Goal: Task Accomplishment & Management: Manage account settings

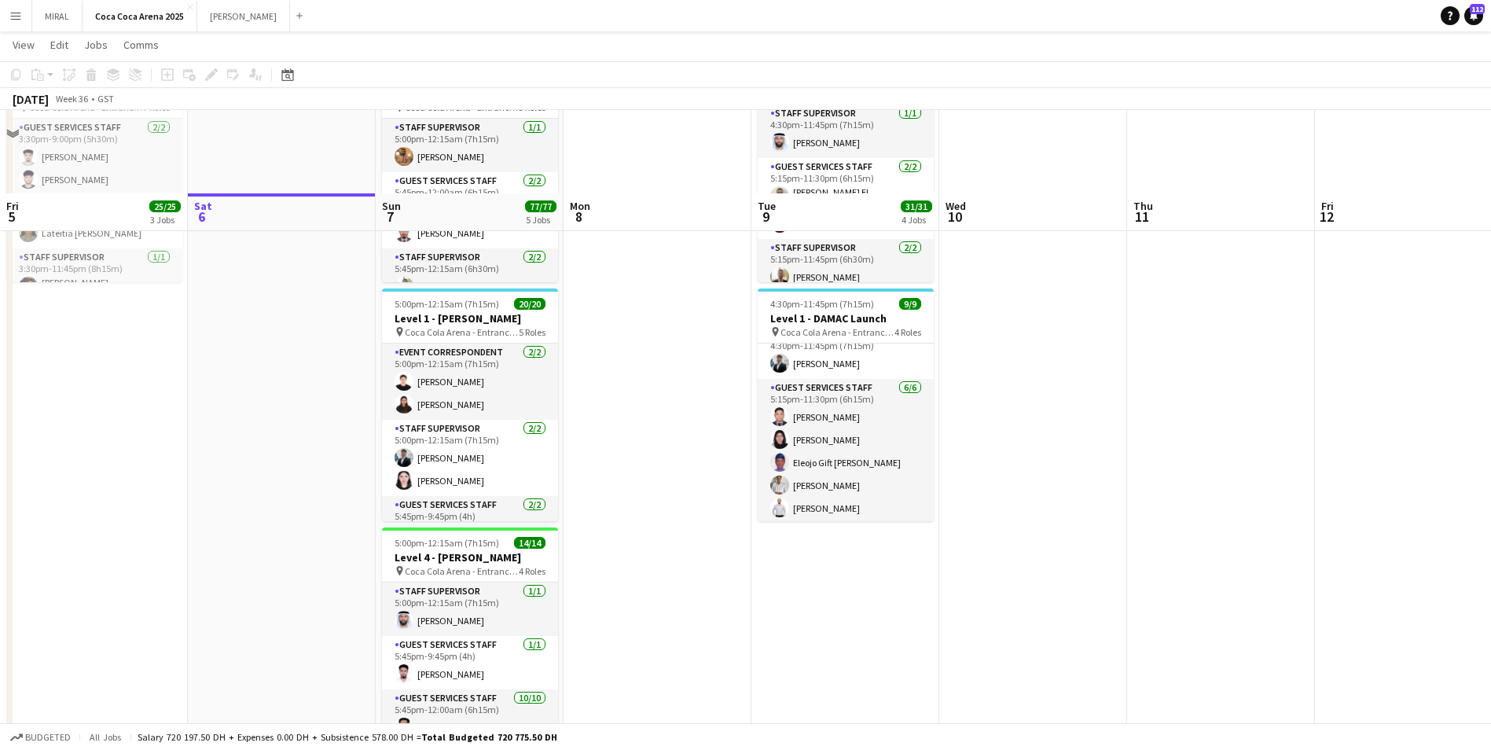
scroll to position [707, 0]
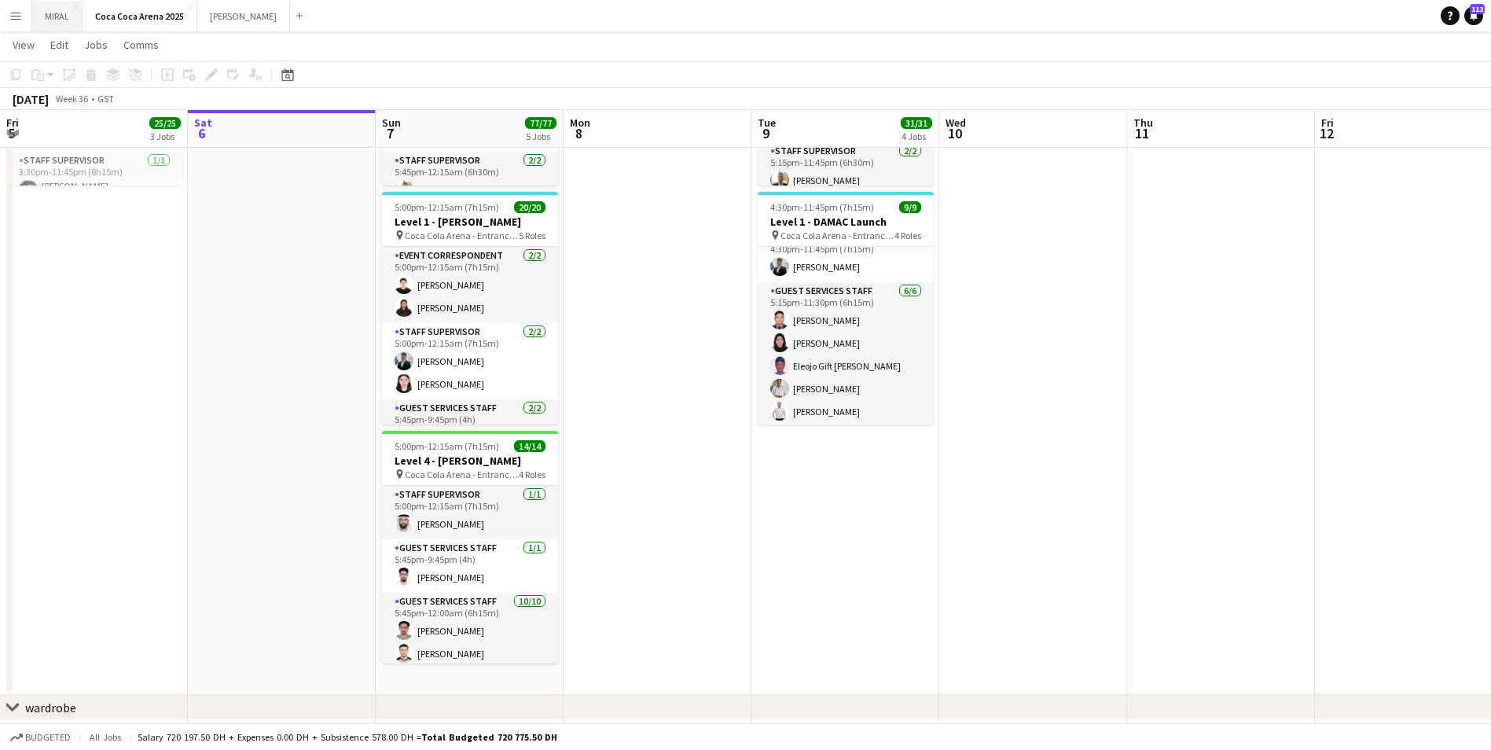
click at [33, 8] on button "MIRAL Close" at bounding box center [57, 16] width 50 height 31
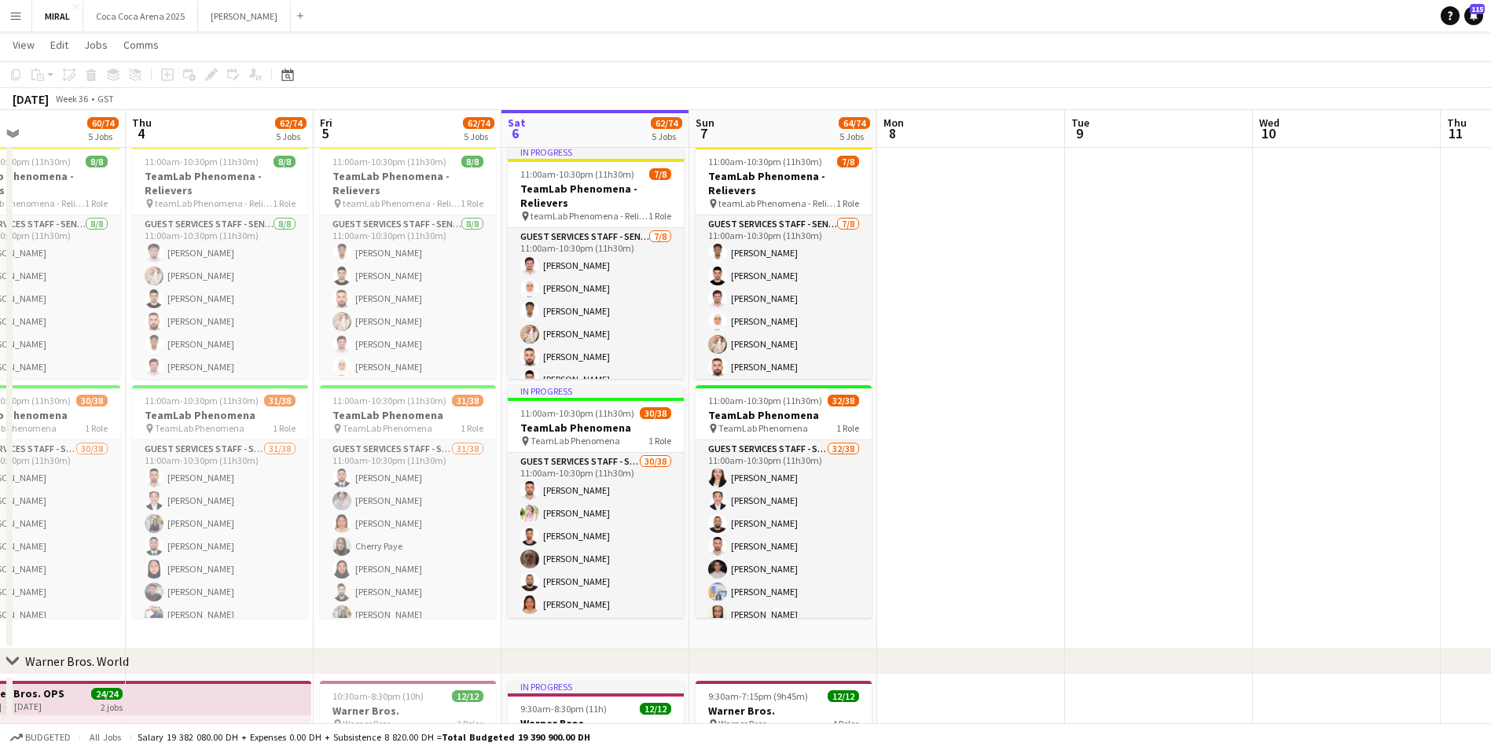
scroll to position [0, 382]
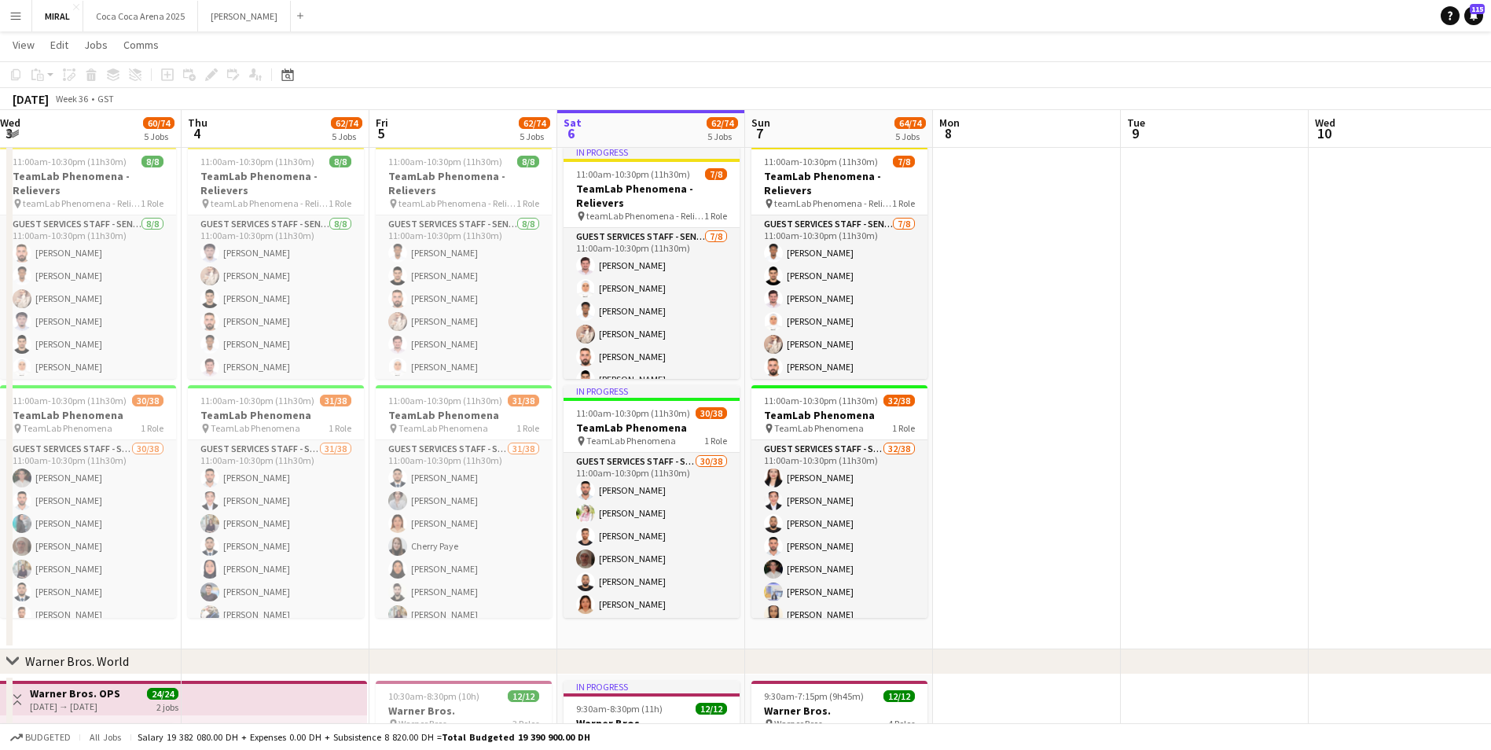
drag, startPoint x: 644, startPoint y: 379, endPoint x: 1013, endPoint y: 403, distance: 370.1
click at [1013, 403] on app-calendar-viewport "Mon 1 Tue 2 49/62 4 Jobs Wed 3 60/74 5 Jobs Thu 4 62/74 5 Jobs Fri 5 62/74 5 Jo…" at bounding box center [745, 284] width 1491 height 1505
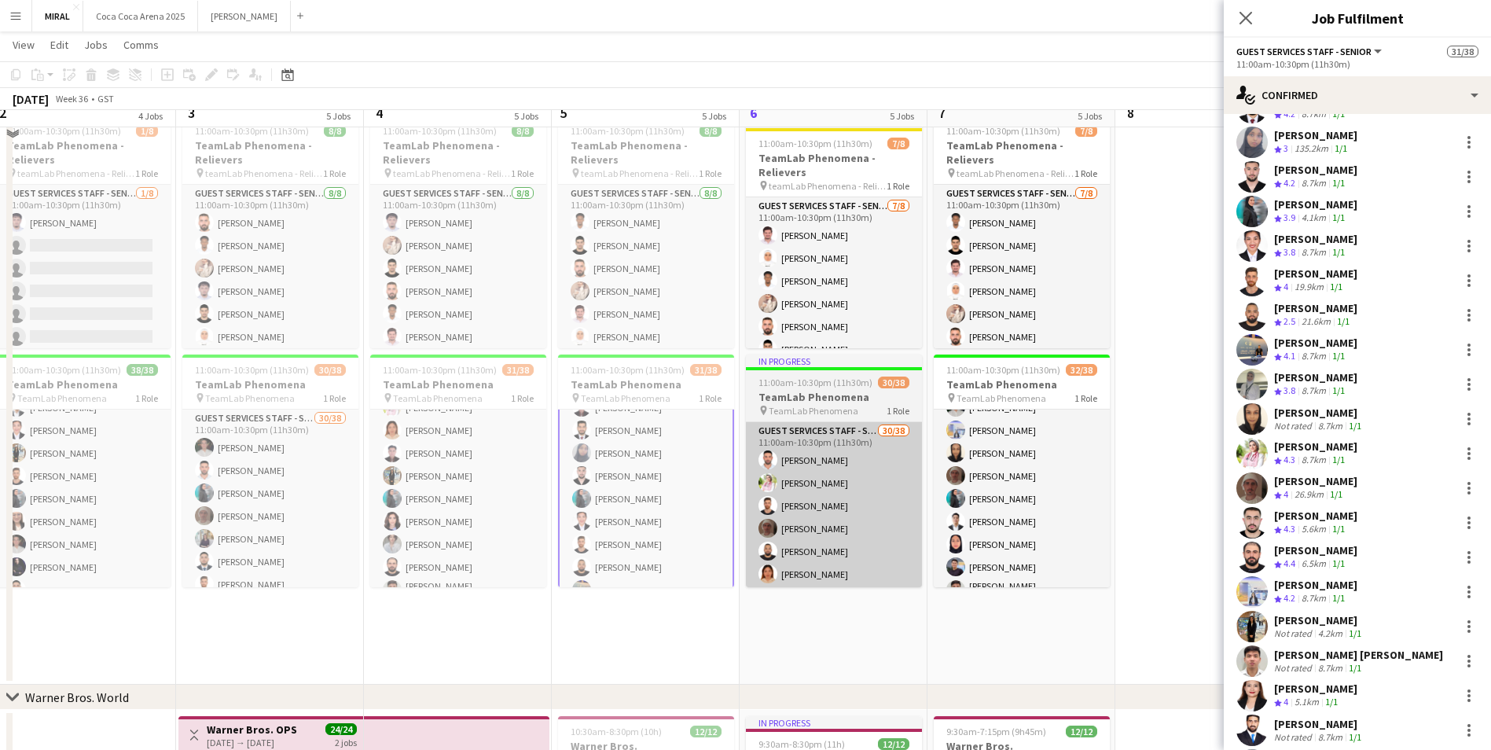
scroll to position [637, 0]
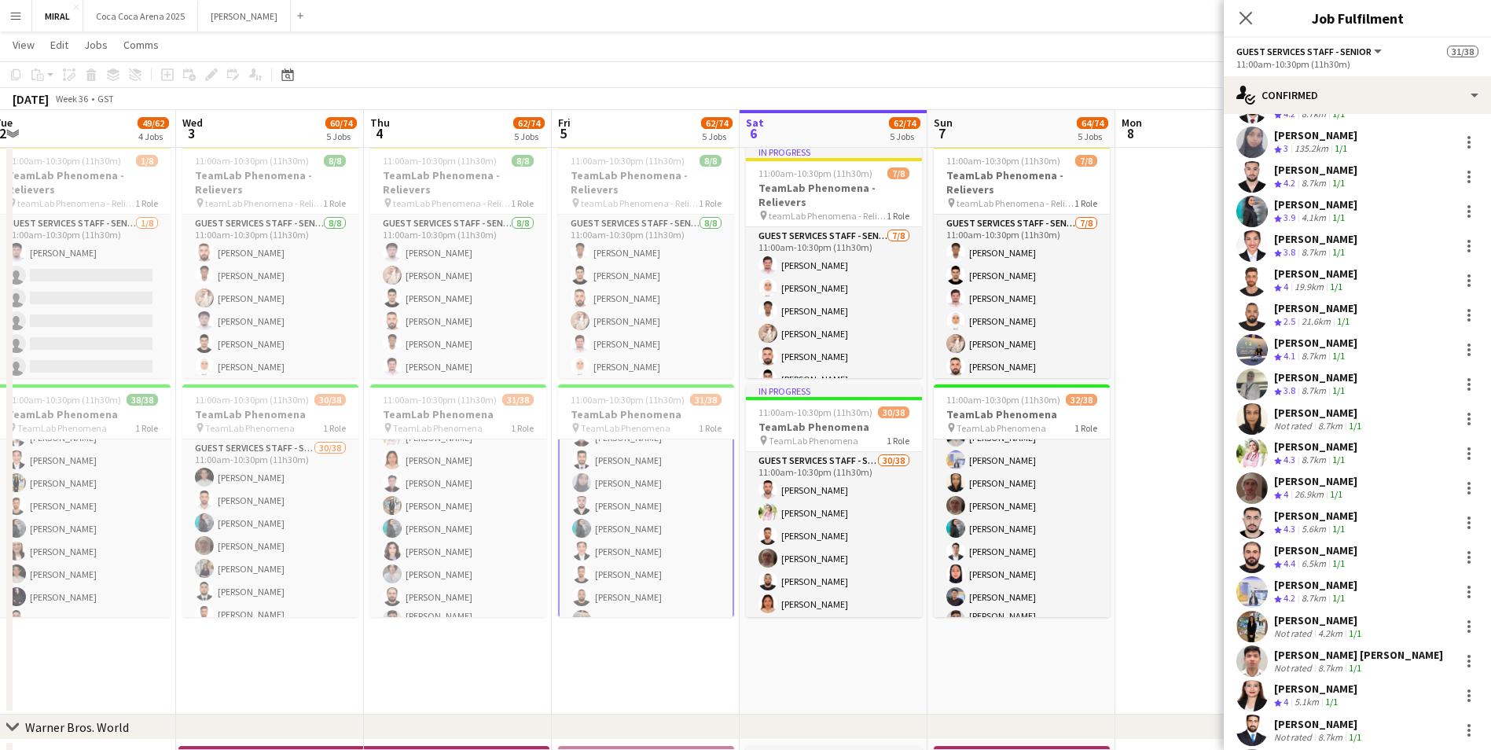
click at [656, 505] on app-card-role "Guest Services Staff - Senior 31/38 11:00am-10:30pm (11h30m) sultan saleh Shaym…" at bounding box center [646, 667] width 176 height 904
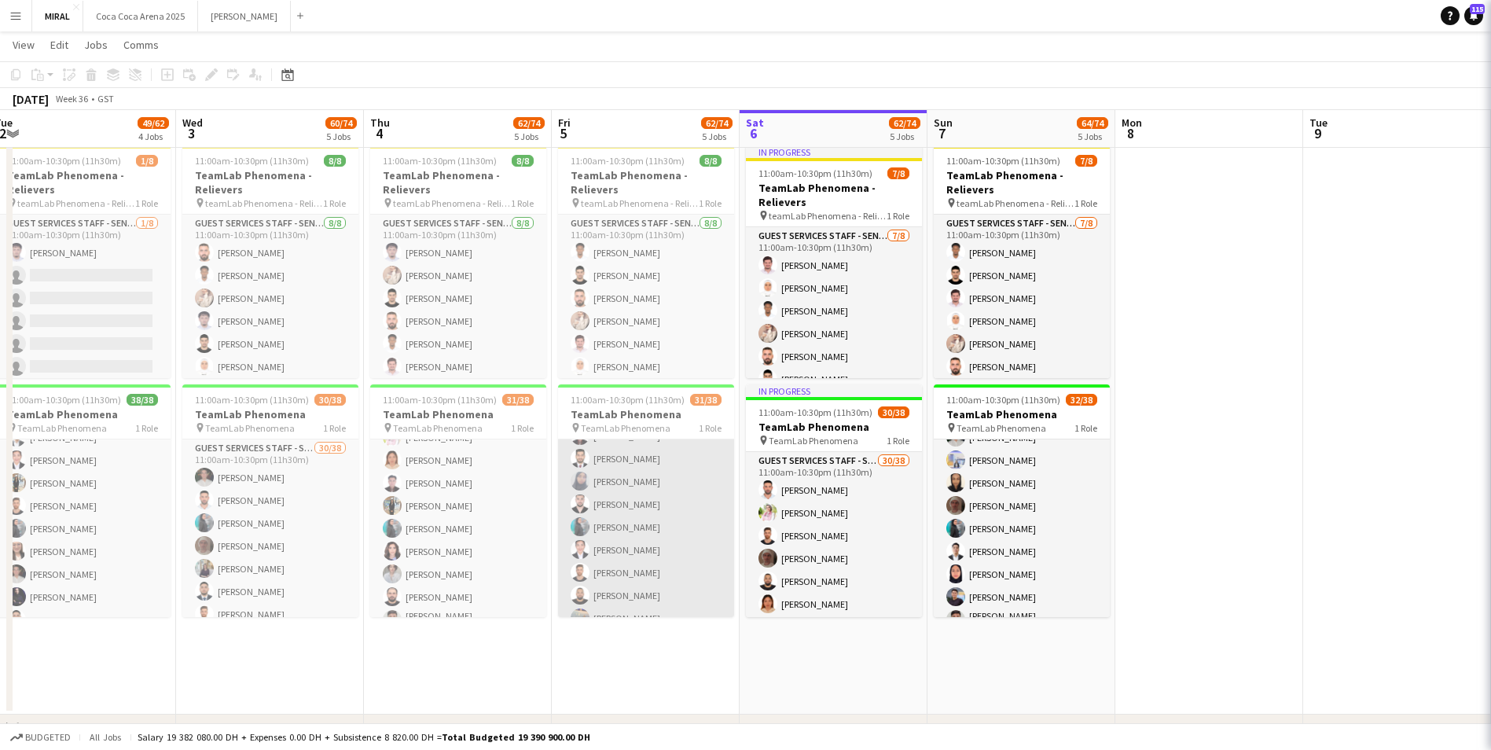
scroll to position [222, 0]
click at [650, 492] on app-card-role "Guest Services Staff - Senior 31/38 11:00am-10:30pm (11h30m) sultan saleh Shaym…" at bounding box center [646, 667] width 176 height 901
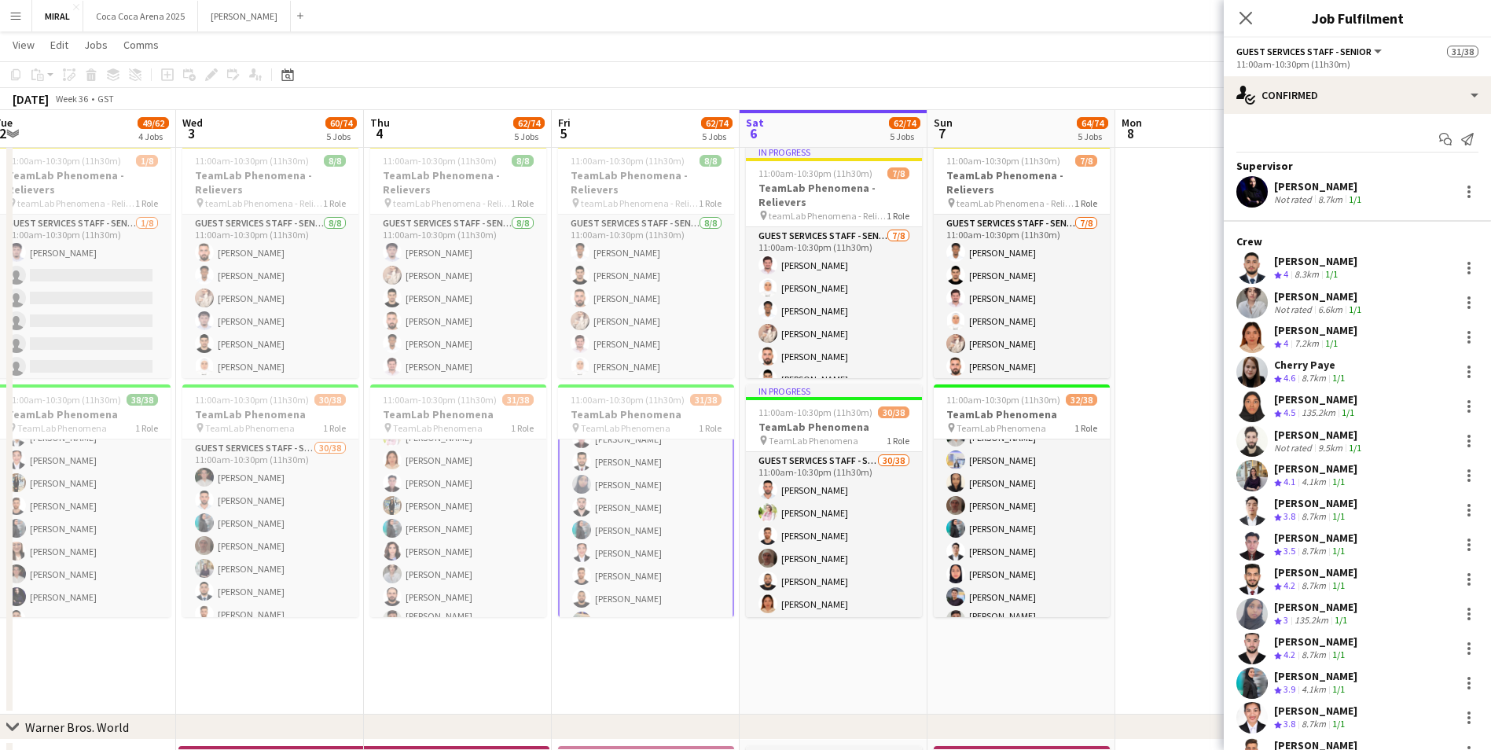
scroll to position [224, 0]
click at [638, 420] on h3 "TeamLab Phenomena" at bounding box center [646, 414] width 176 height 14
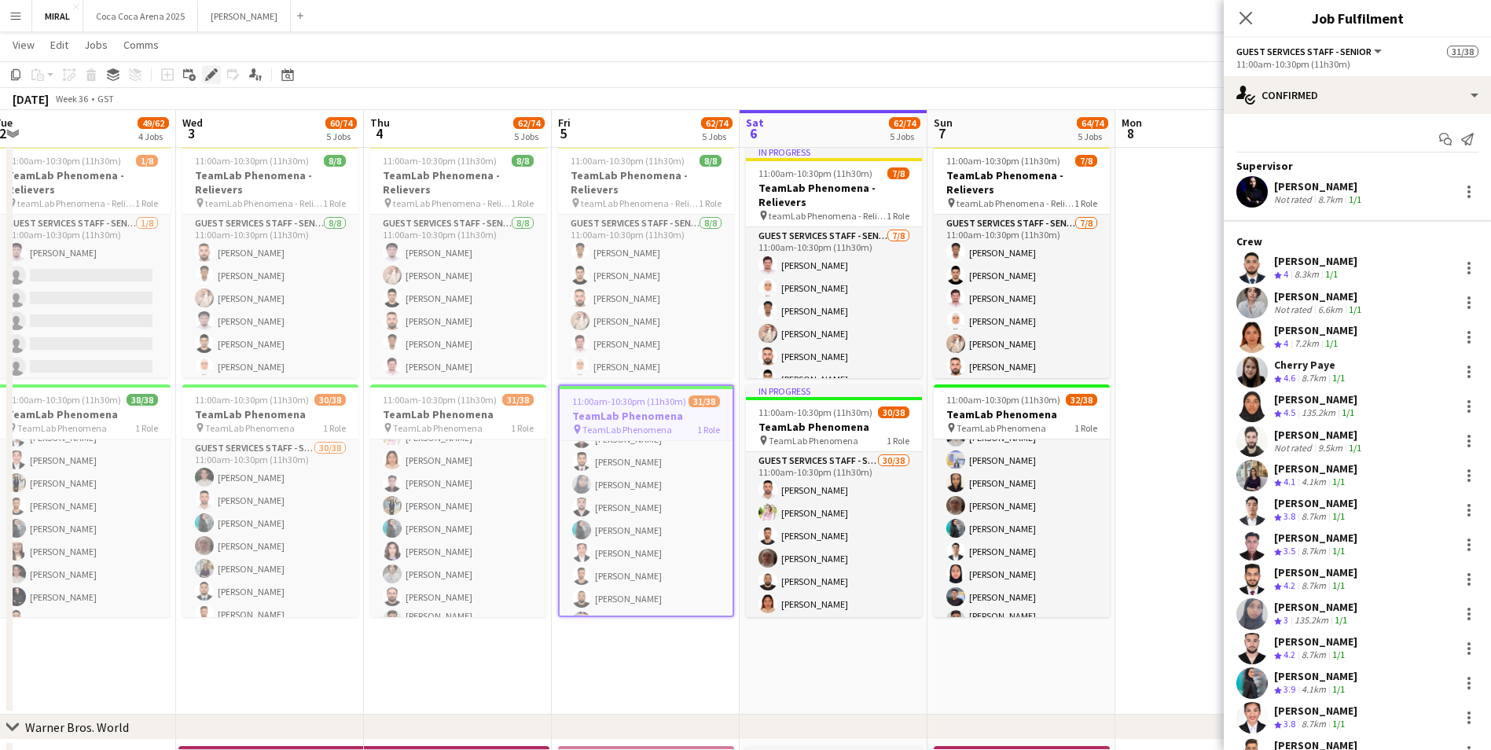
click at [205, 74] on icon "Edit" at bounding box center [211, 74] width 13 height 13
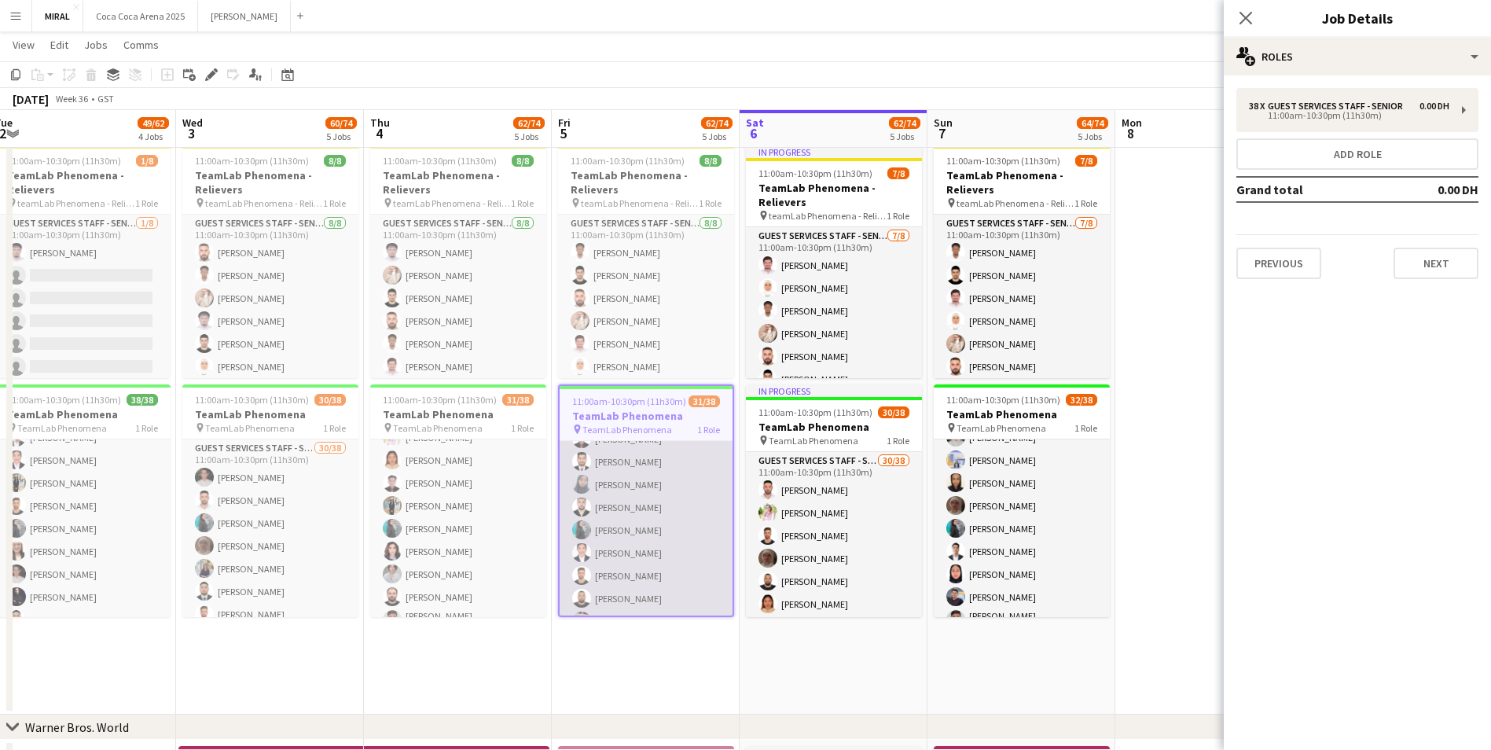
click at [662, 517] on app-card-role "Guest Services Staff - Senior 31/38 11:00am-10:30pm (11h30m) sultan saleh Shaym…" at bounding box center [645, 668] width 173 height 901
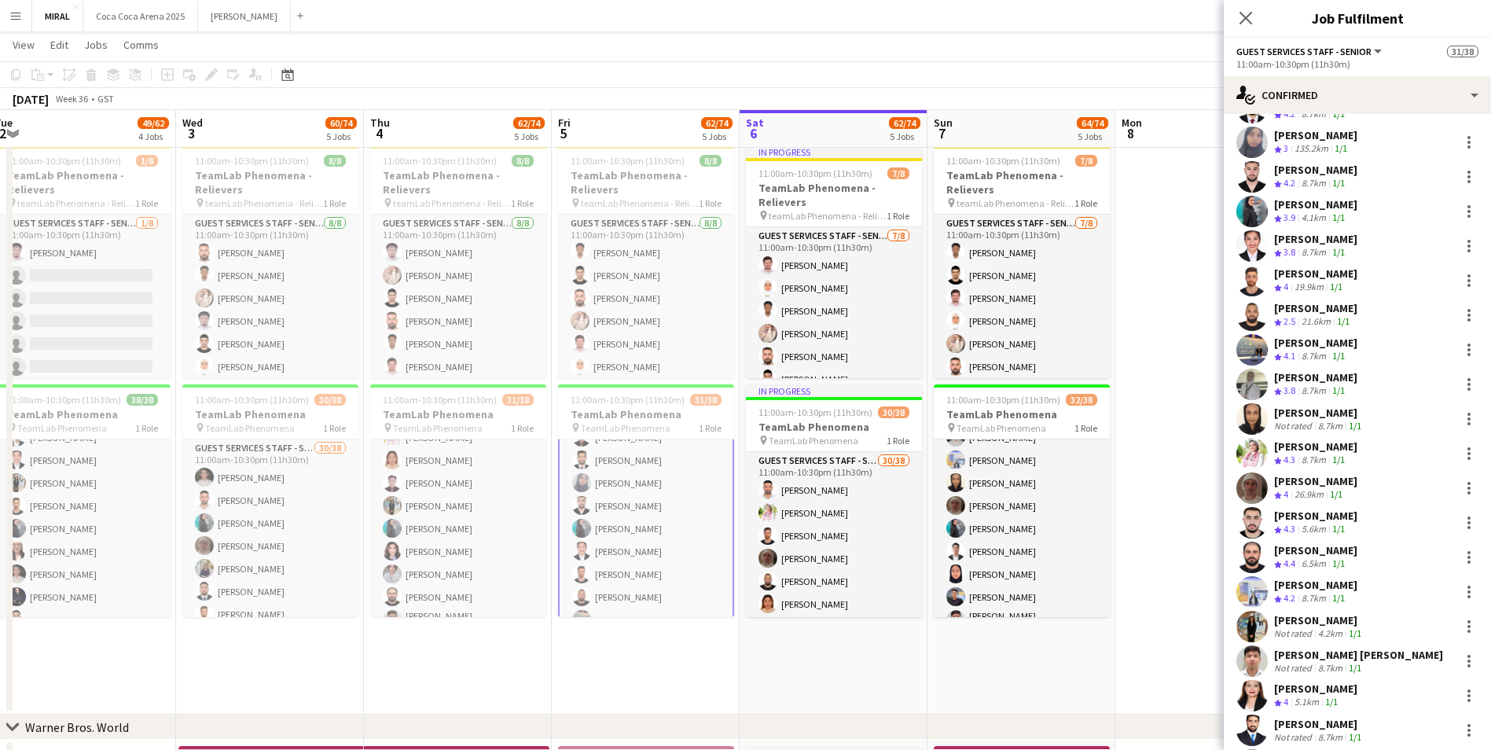
scroll to position [314, 0]
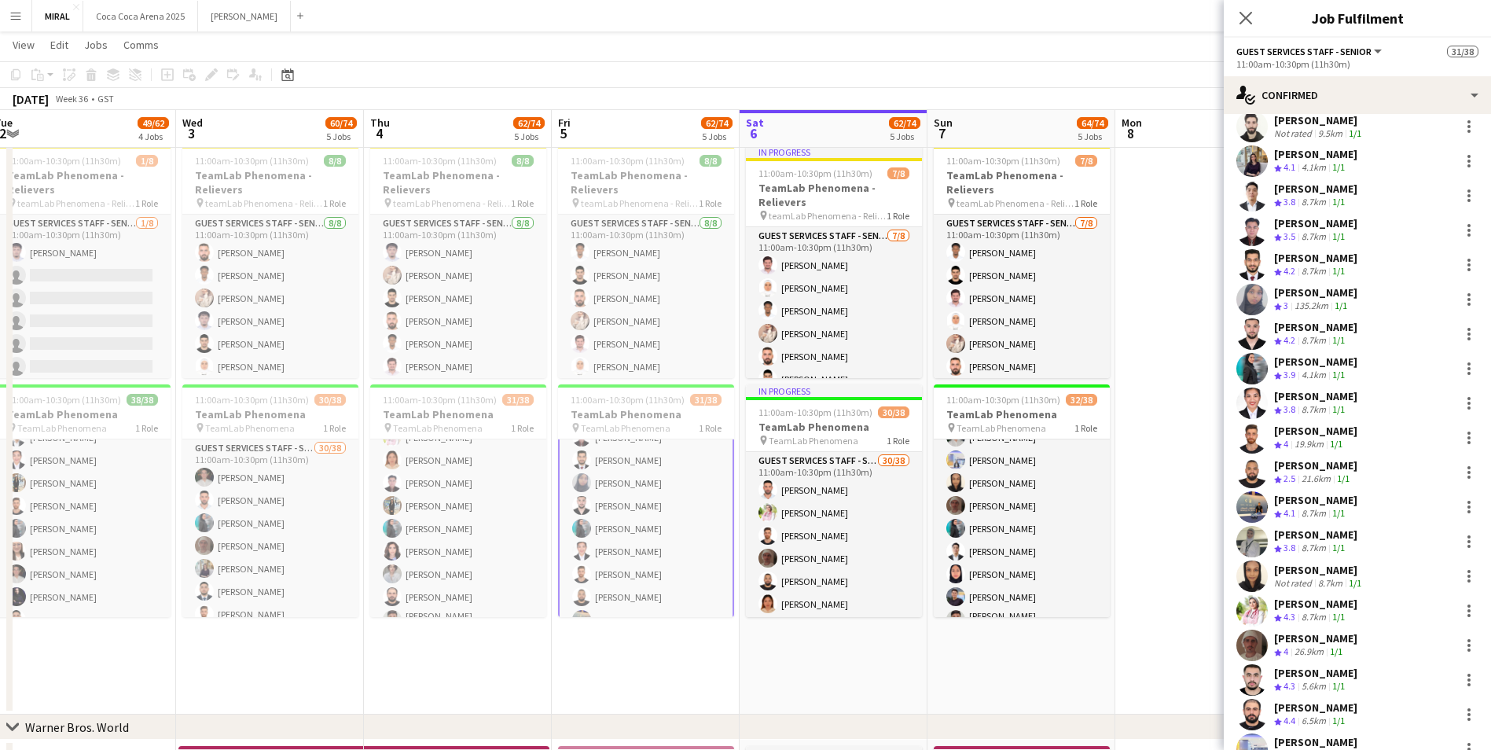
click at [1307, 366] on div "[PERSON_NAME]" at bounding box center [1315, 361] width 83 height 14
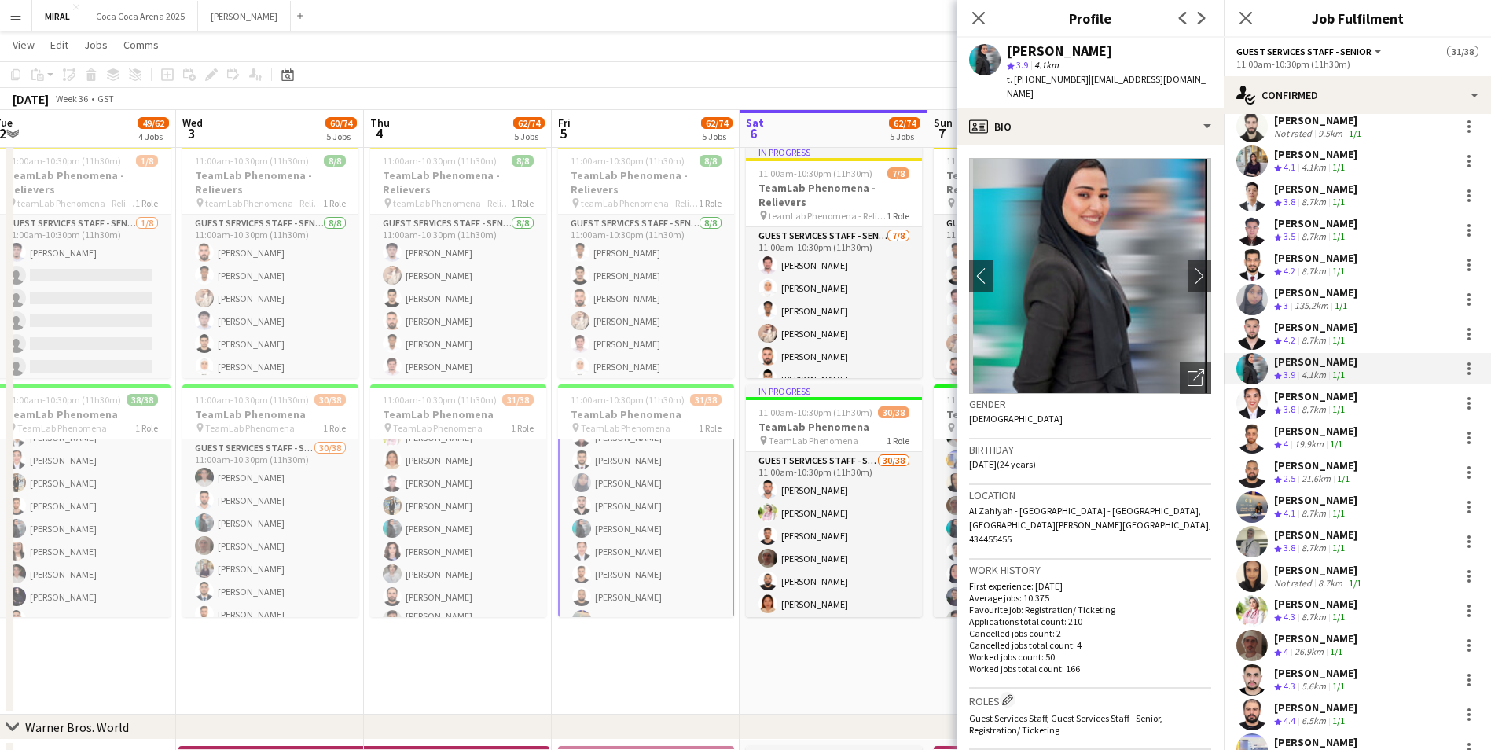
drag, startPoint x: 1081, startPoint y: 79, endPoint x: 1199, endPoint y: 90, distance: 118.3
click at [1199, 90] on div "Maram Abdo star 3.9 4.1km t. +971505105621 | maramabdo41@gmail.com" at bounding box center [1089, 73] width 267 height 70
copy span "maramabdo41@gmail.com"
click at [1099, 75] on span "| maramabdo41@gmail.com" at bounding box center [1106, 86] width 199 height 26
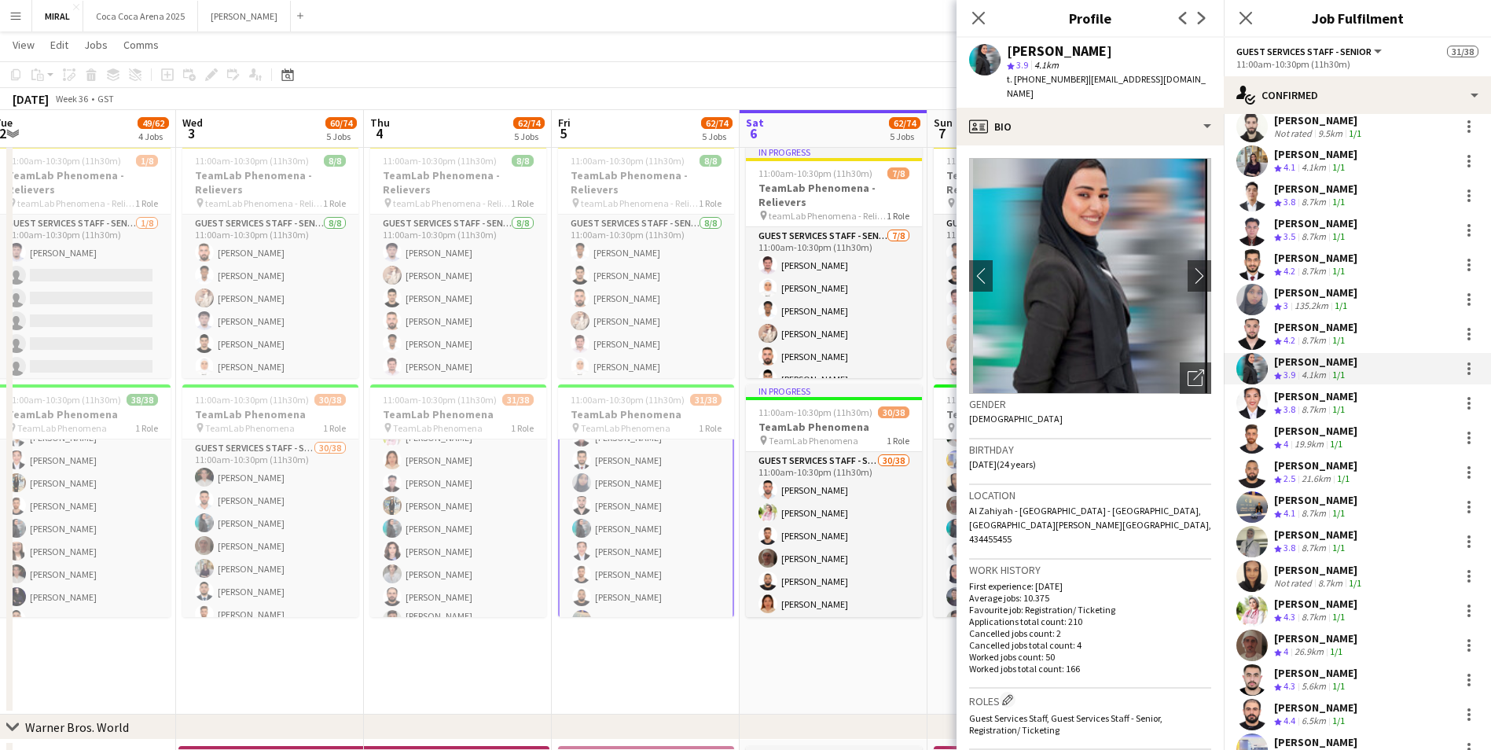
drag, startPoint x: 1080, startPoint y: 77, endPoint x: 1200, endPoint y: 78, distance: 119.4
click at [1200, 78] on div "Maram Abdo star 3.9 4.1km t. +971505105621 | maramabdo41@gmail.com" at bounding box center [1089, 73] width 267 height 70
copy span "maramabdo41@gmail.com"
click at [1459, 366] on div at bounding box center [1468, 368] width 19 height 19
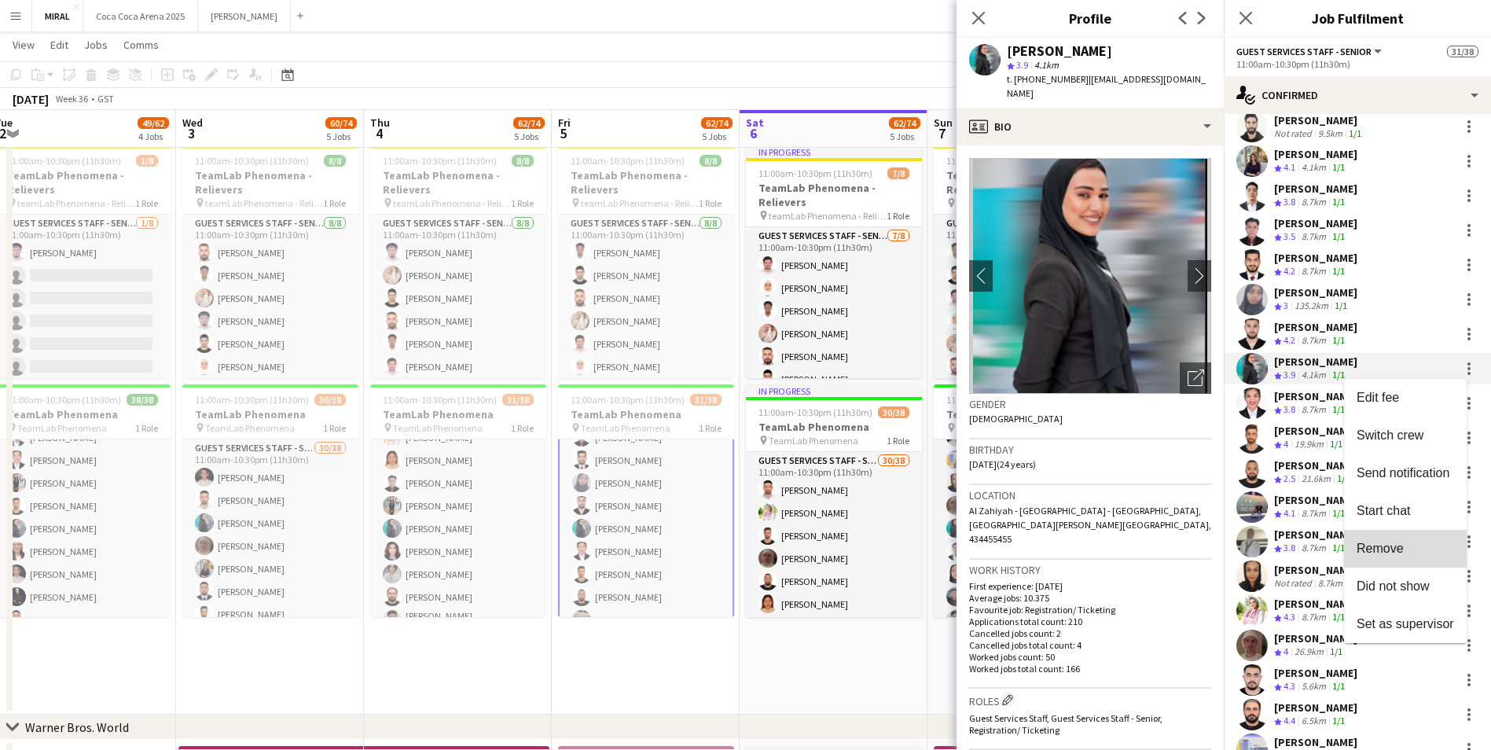
click at [1388, 540] on button "Remove" at bounding box center [1405, 549] width 123 height 38
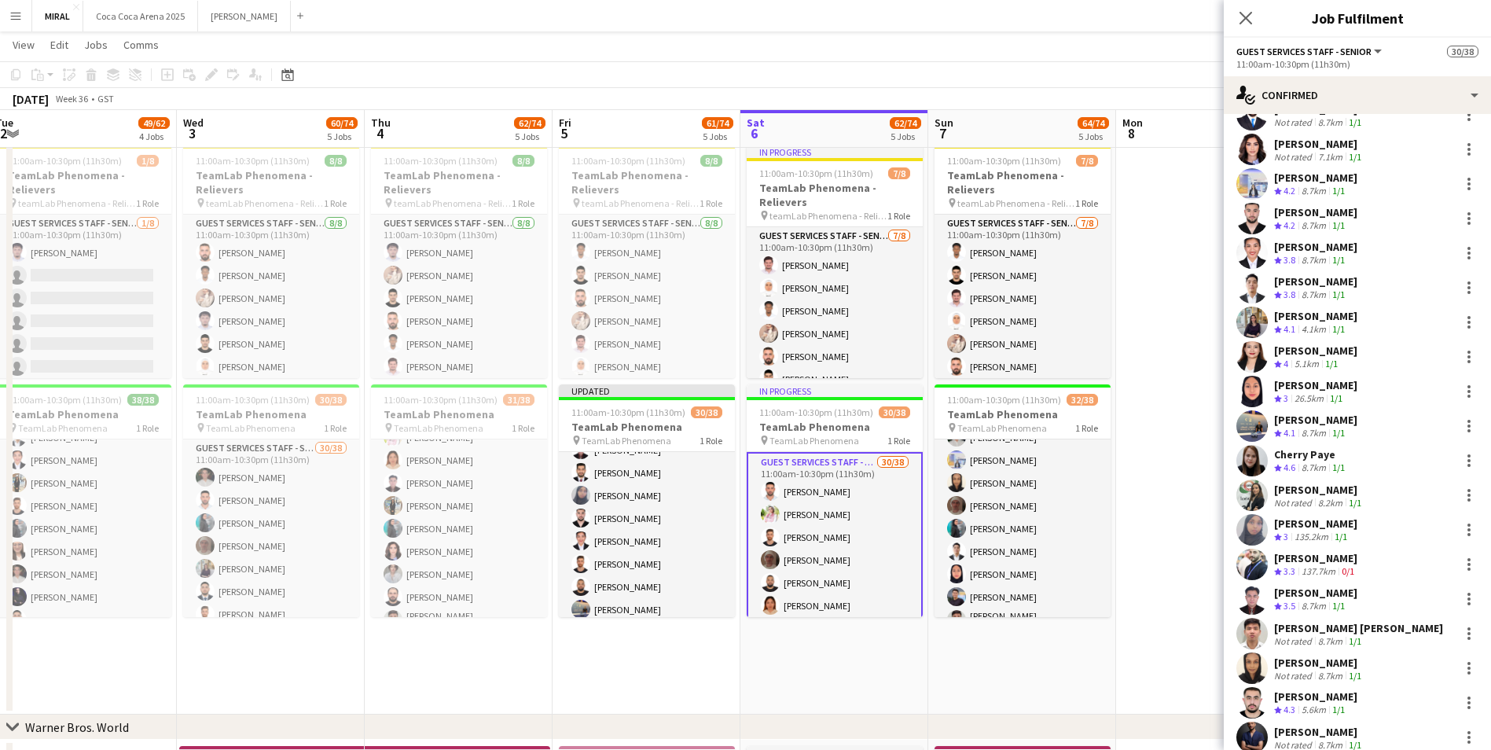
scroll to position [765, 0]
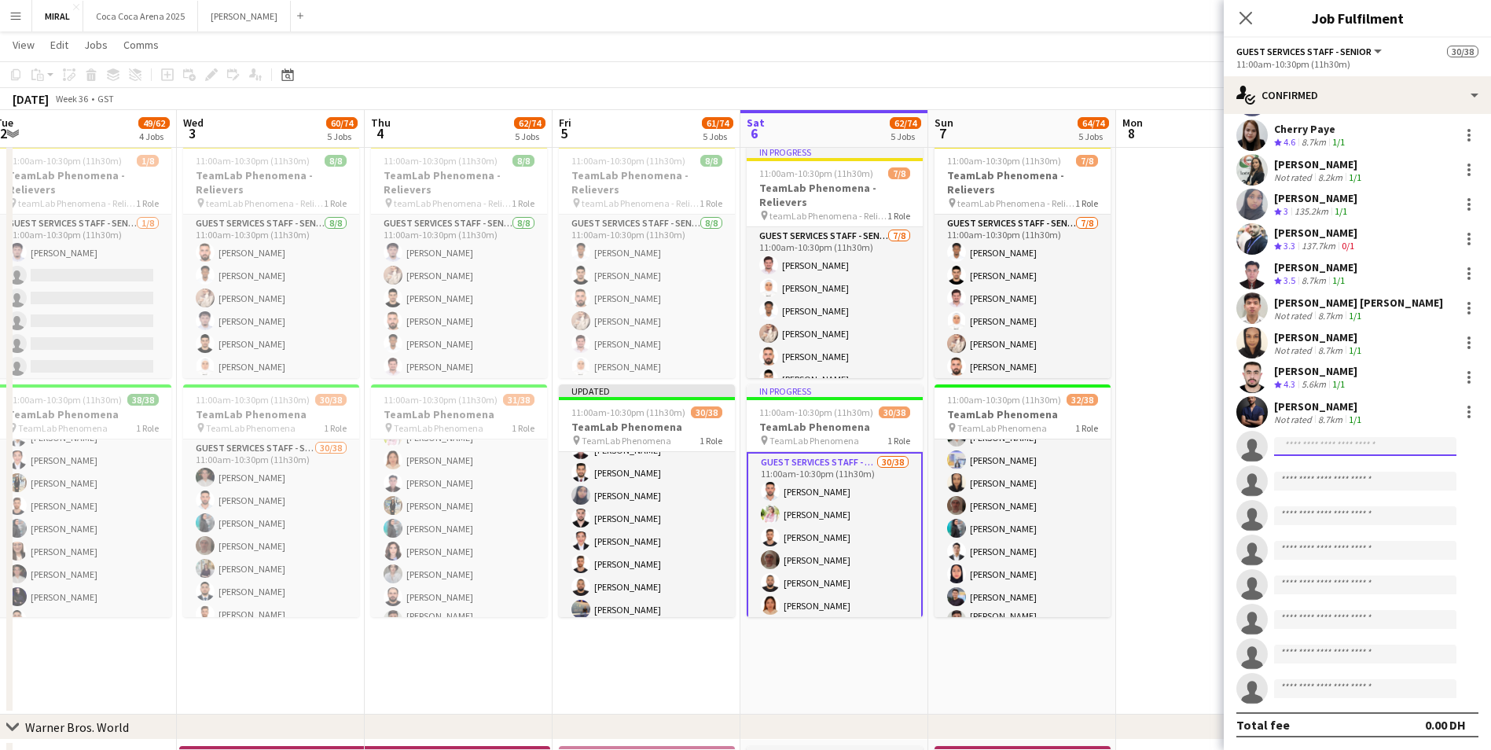
click at [1340, 441] on input at bounding box center [1365, 446] width 182 height 19
paste input "**********"
type input "**********"
click at [1341, 486] on span "maramabdo41@gmail.com" at bounding box center [1364, 481] width 157 height 13
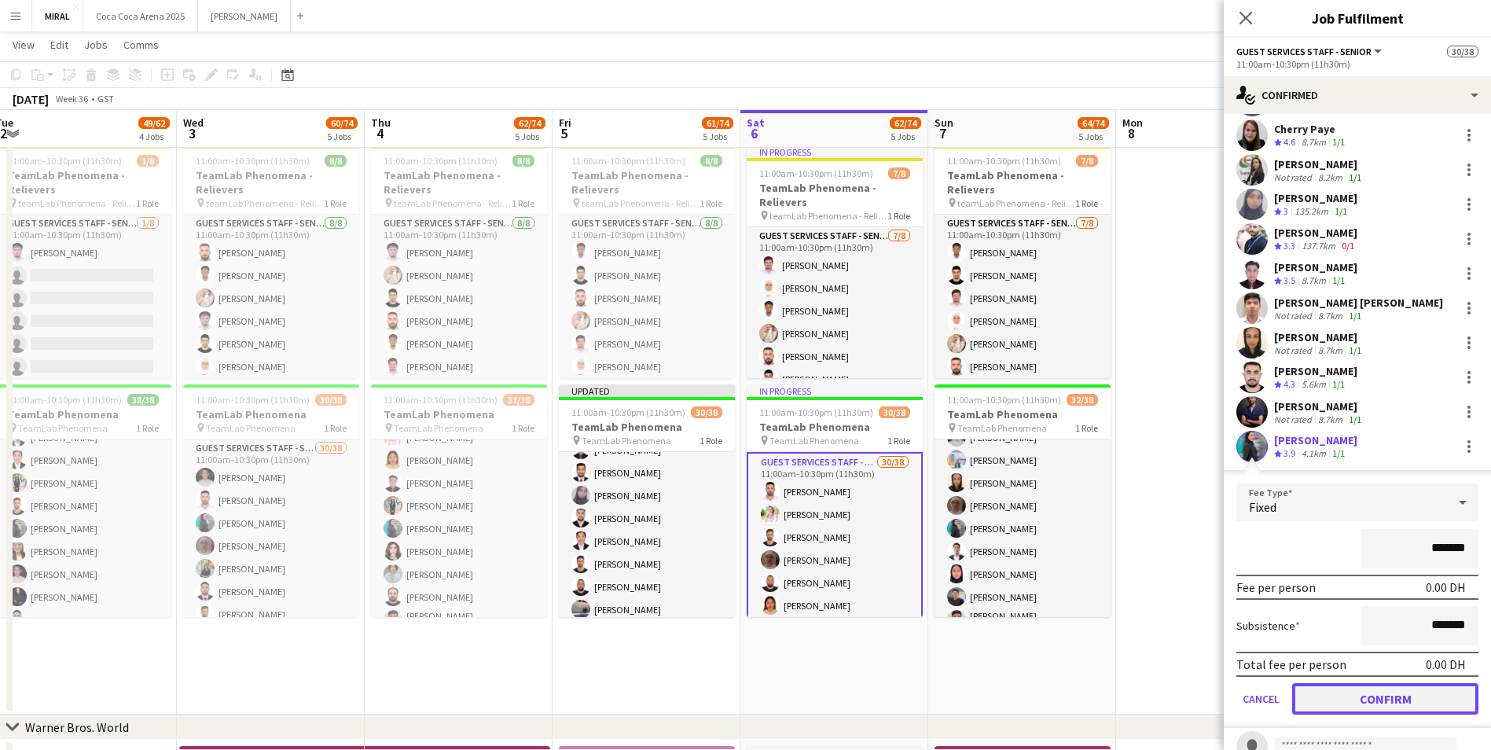
click at [1401, 702] on button "Confirm" at bounding box center [1385, 698] width 186 height 31
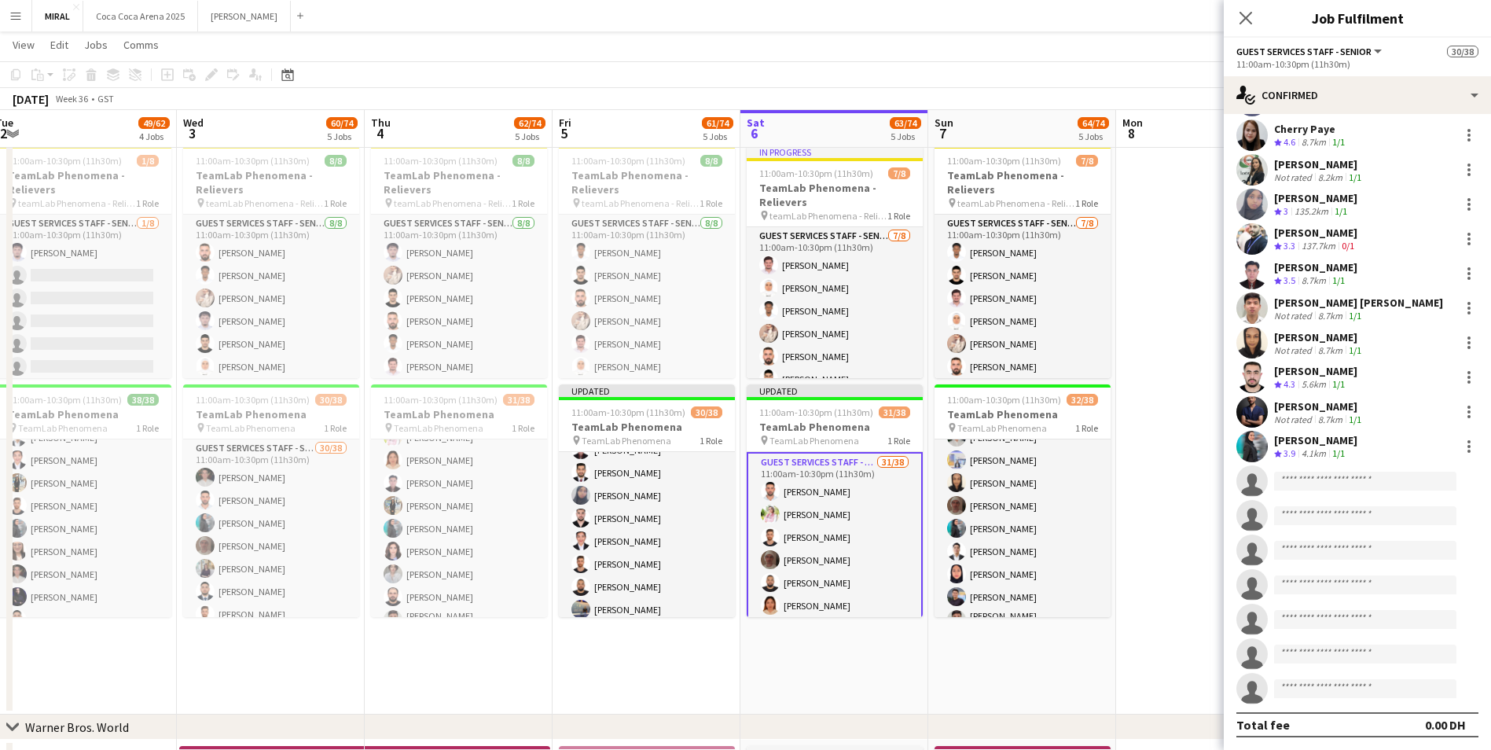
click at [1057, 659] on app-date-cell "11:00am-10:30pm (11h30m) 7/8 TeamLab Phenomena - Relievers pin teamLab Phenomen…" at bounding box center [1022, 426] width 188 height 575
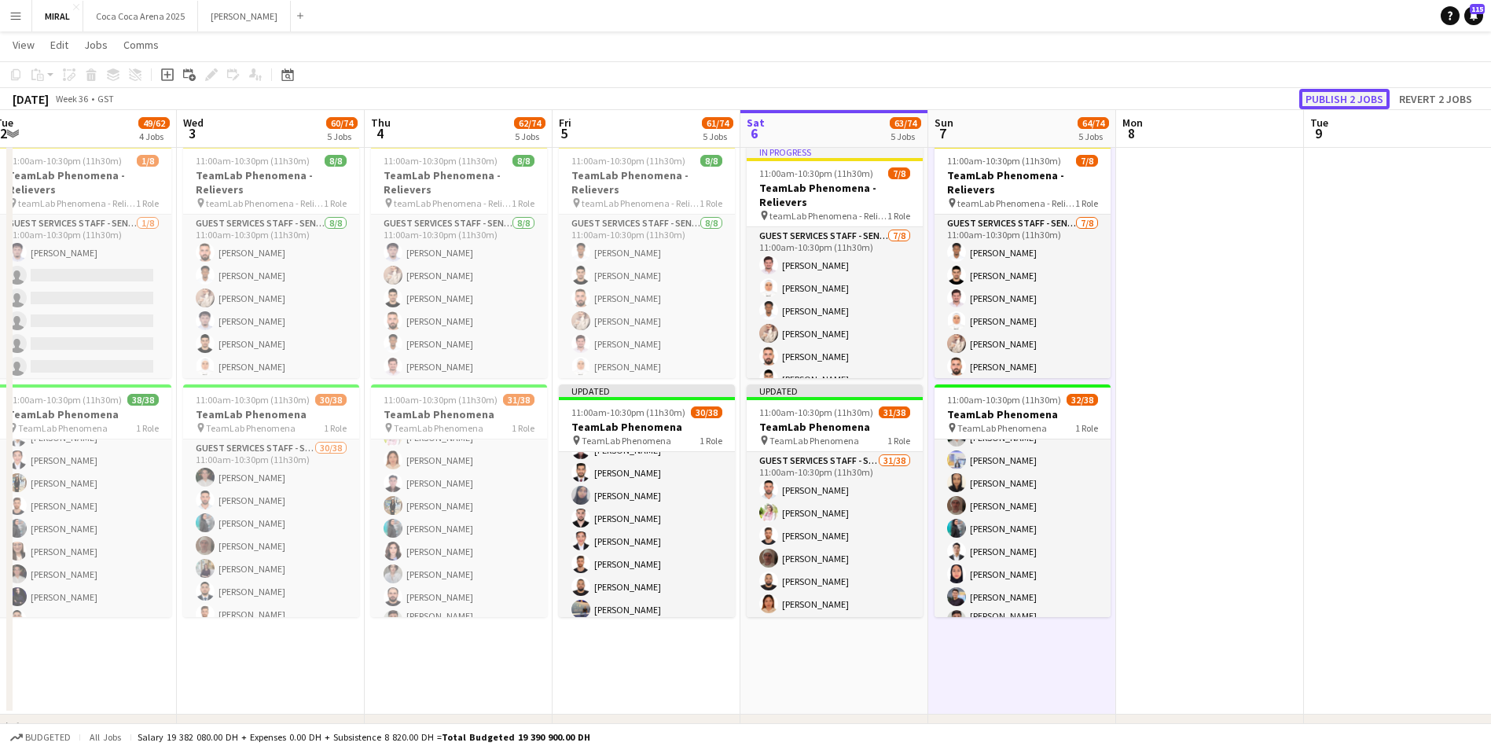
click at [1332, 103] on button "Publish 2 jobs" at bounding box center [1344, 99] width 90 height 20
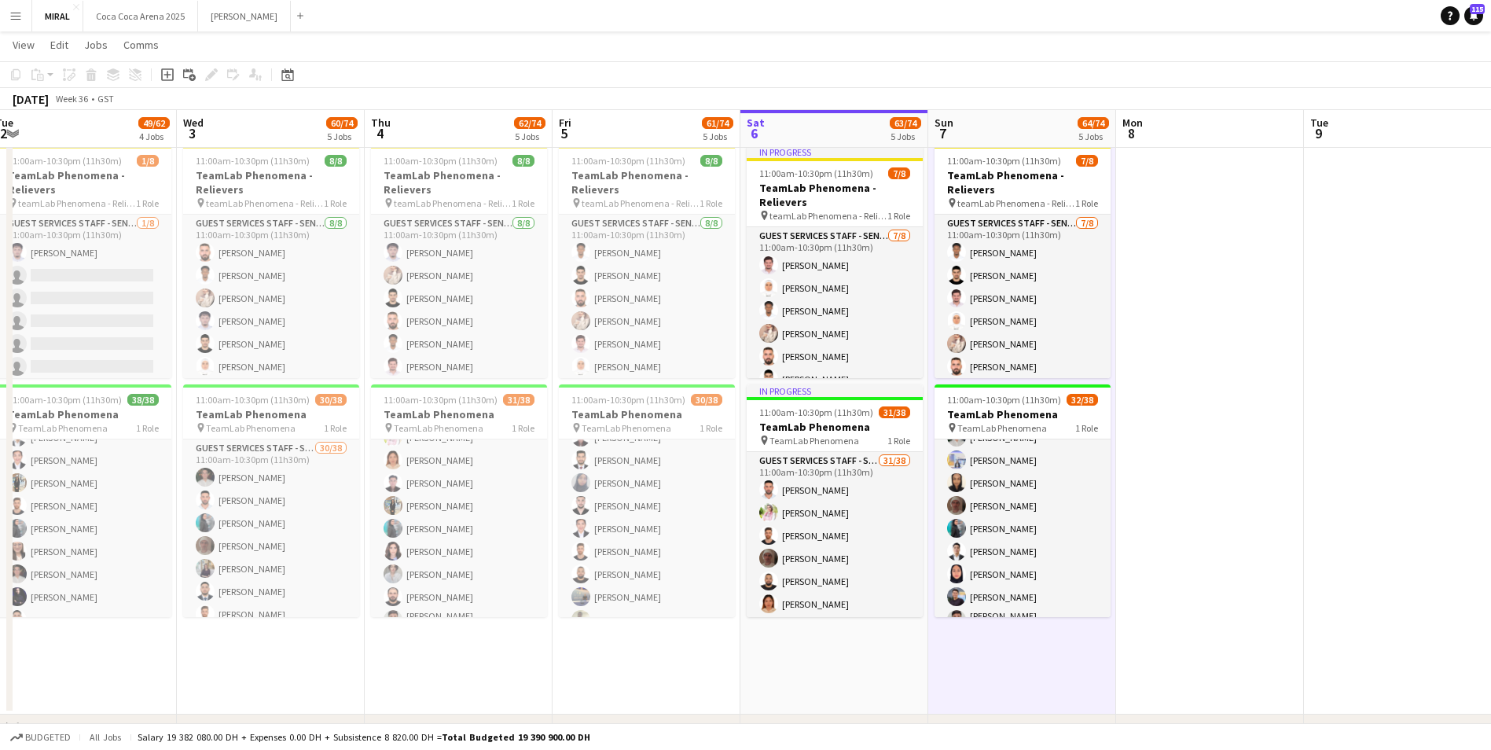
click at [1246, 489] on app-date-cell at bounding box center [1210, 426] width 188 height 575
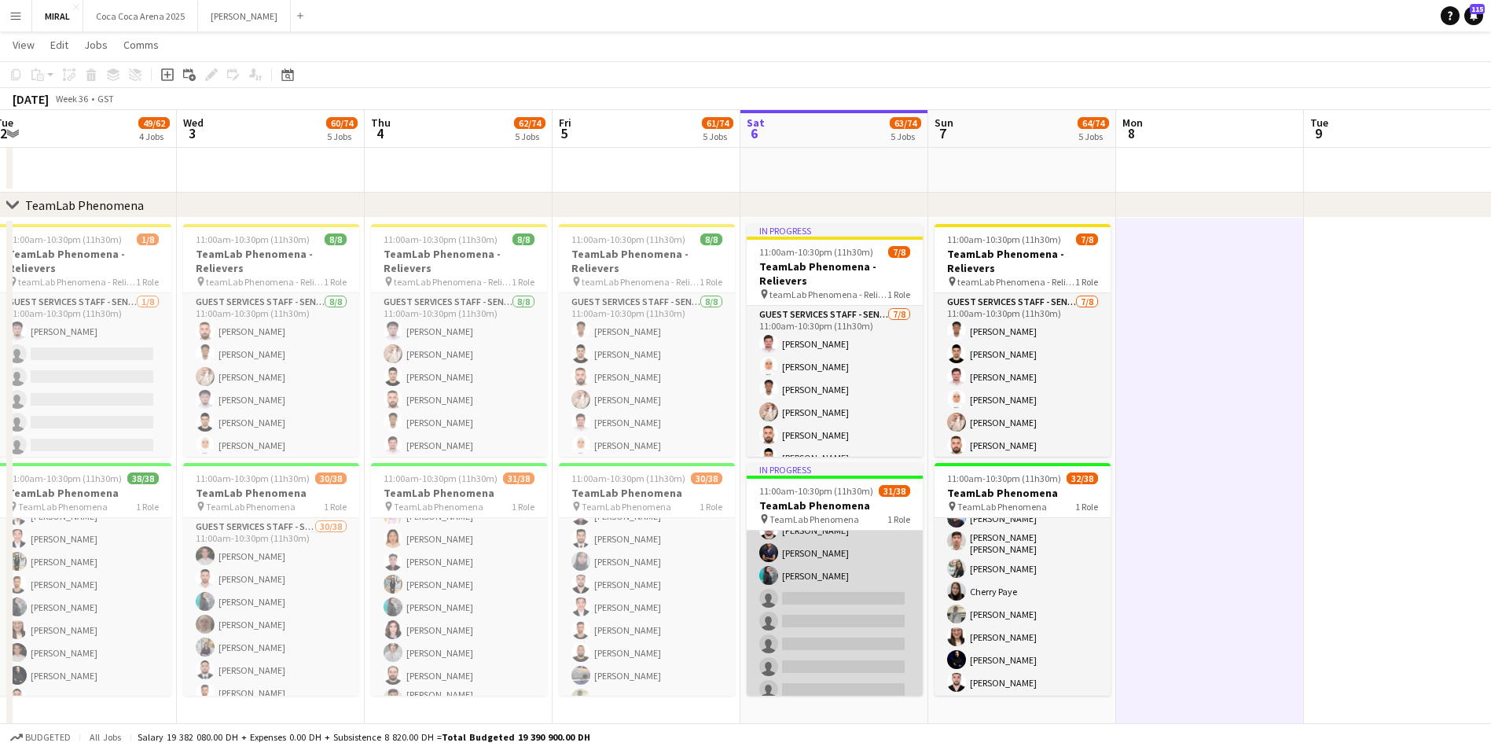
scroll to position [653, 0]
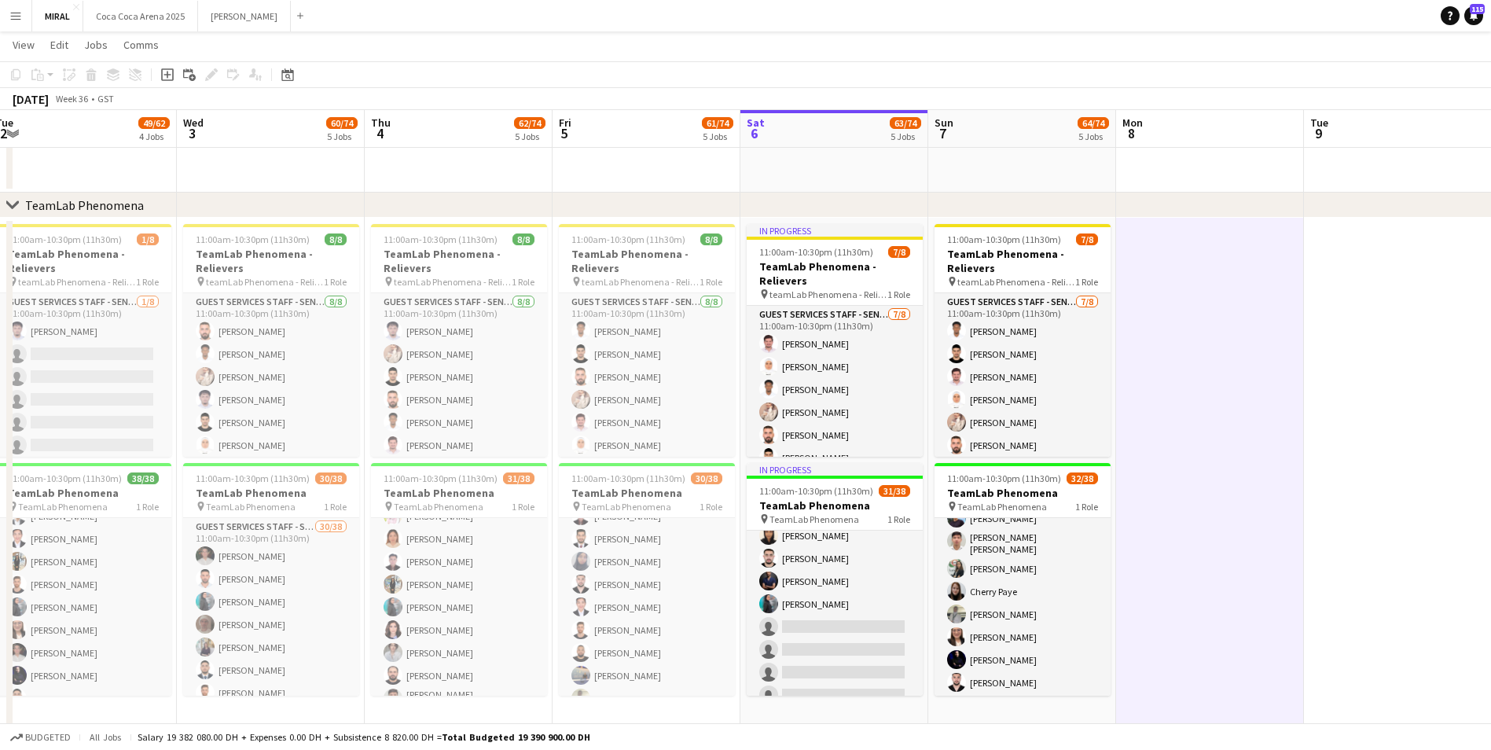
click at [1309, 442] on app-date-cell at bounding box center [1398, 505] width 188 height 575
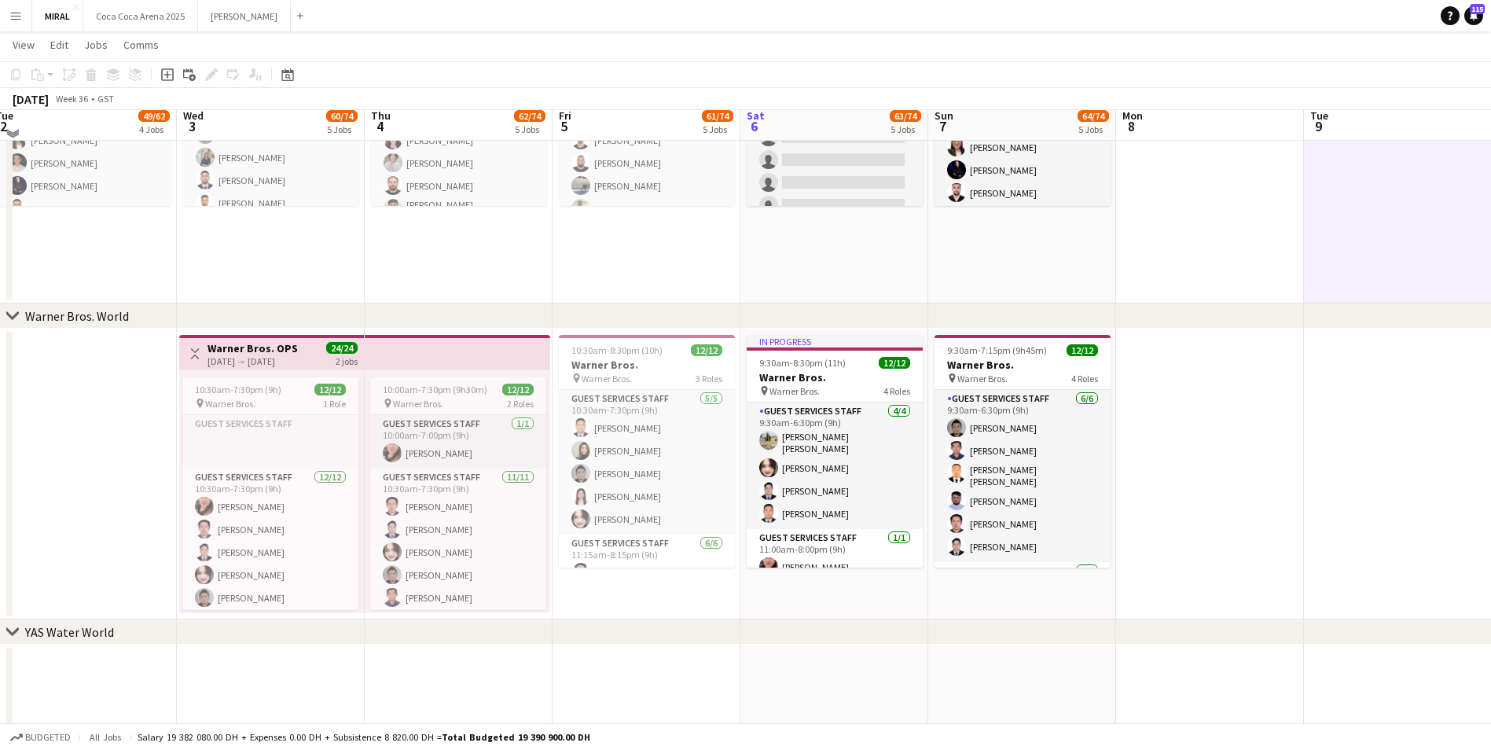
scroll to position [1030, 0]
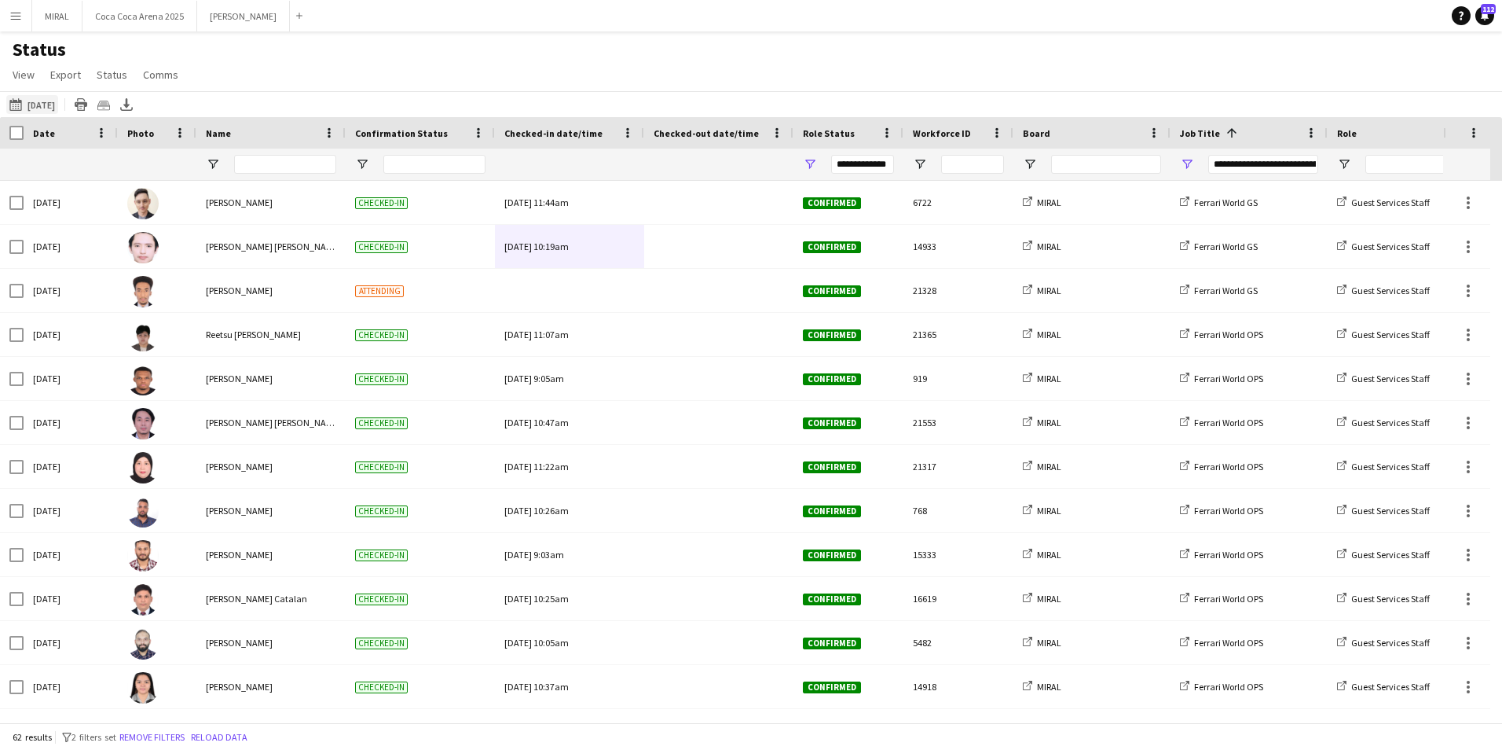
click at [41, 102] on button "[DATE] to [DATE] [DATE]" at bounding box center [32, 104] width 52 height 19
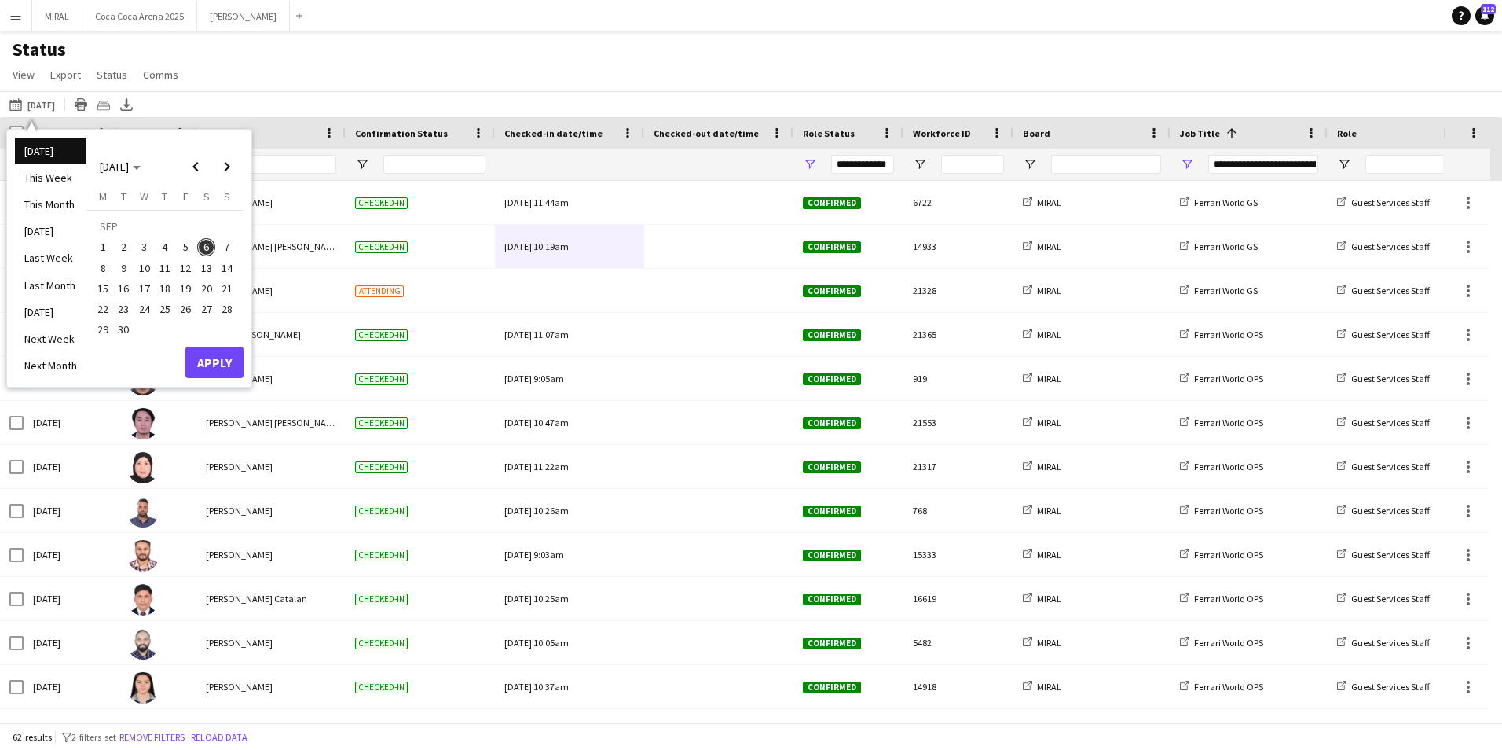
click at [186, 248] on span "5" at bounding box center [185, 247] width 19 height 19
click at [218, 365] on button "Apply" at bounding box center [214, 362] width 58 height 31
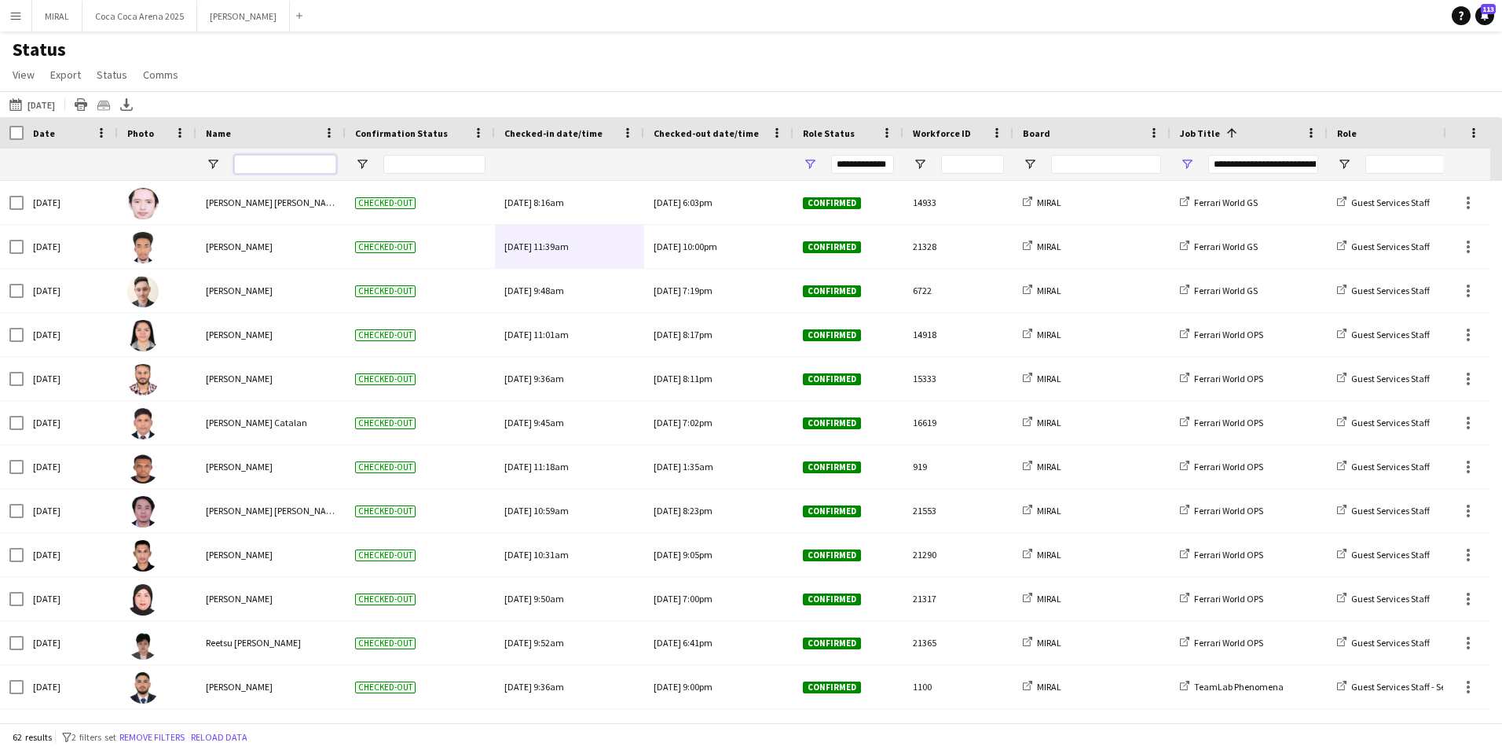
click at [268, 164] on input "Name Filter Input" at bounding box center [285, 164] width 102 height 19
type input "*****"
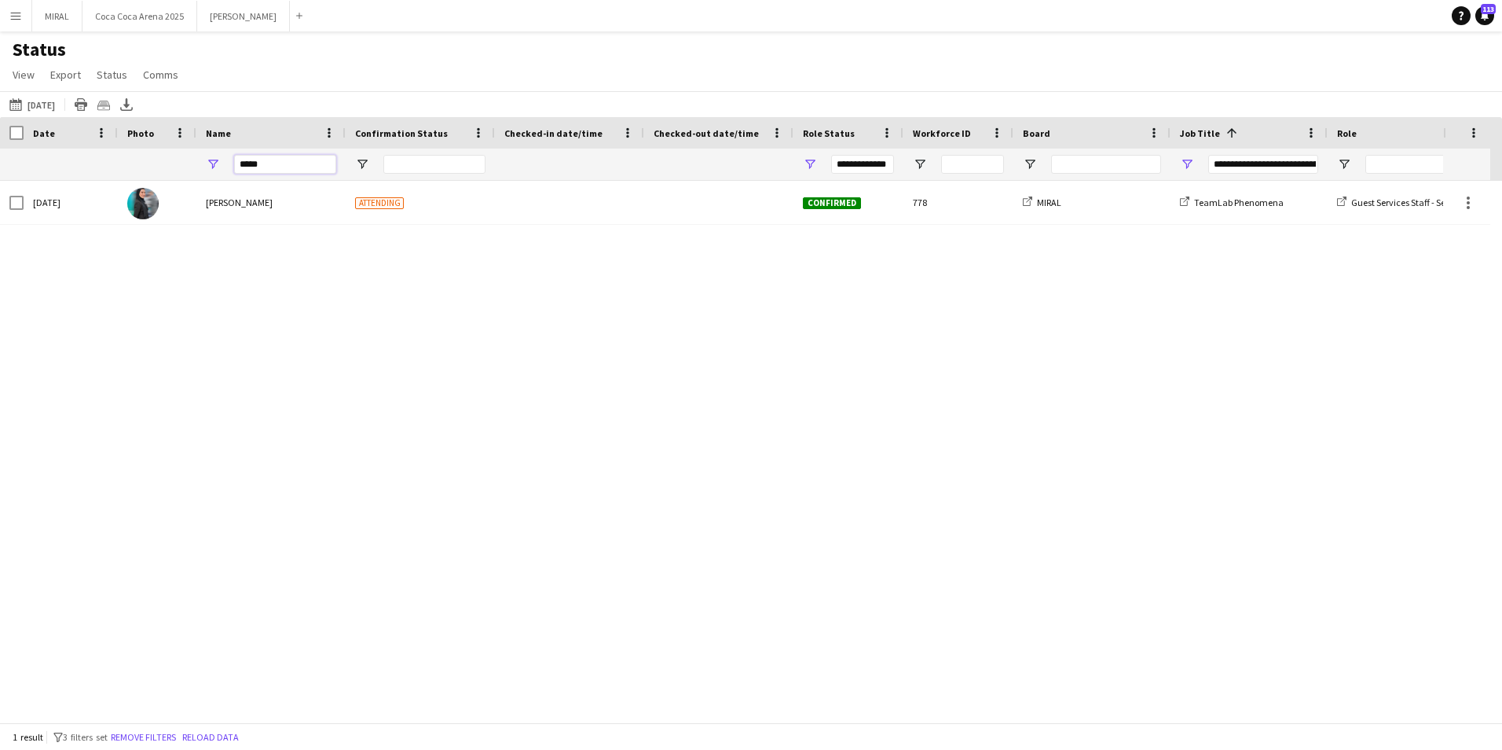
type input "**********"
type input "*****"
click at [47, 105] on button "[DATE] to [DATE] [DATE]" at bounding box center [32, 104] width 52 height 19
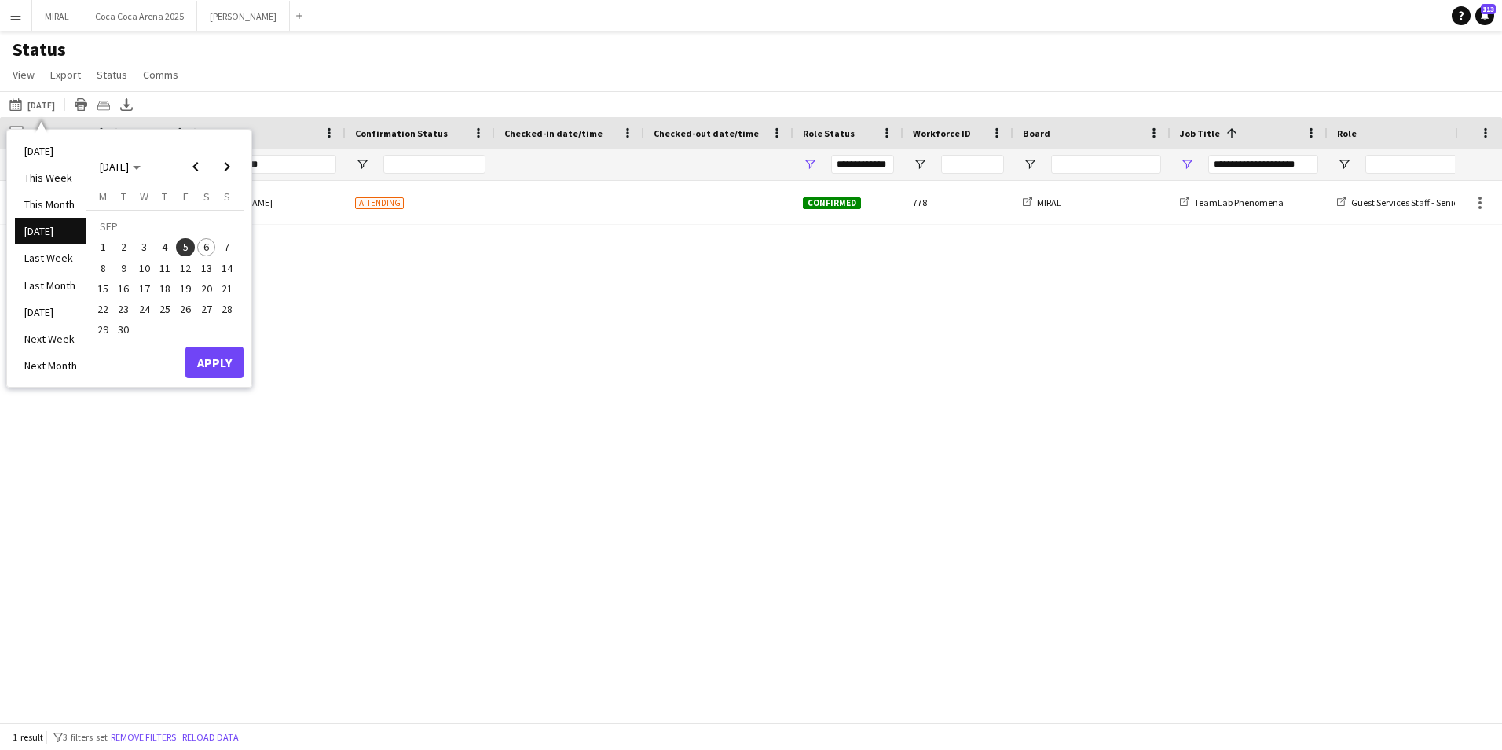
click at [190, 245] on span "5" at bounding box center [185, 247] width 19 height 19
click at [186, 251] on span "5" at bounding box center [185, 247] width 19 height 19
click at [204, 364] on button "Apply" at bounding box center [214, 362] width 58 height 31
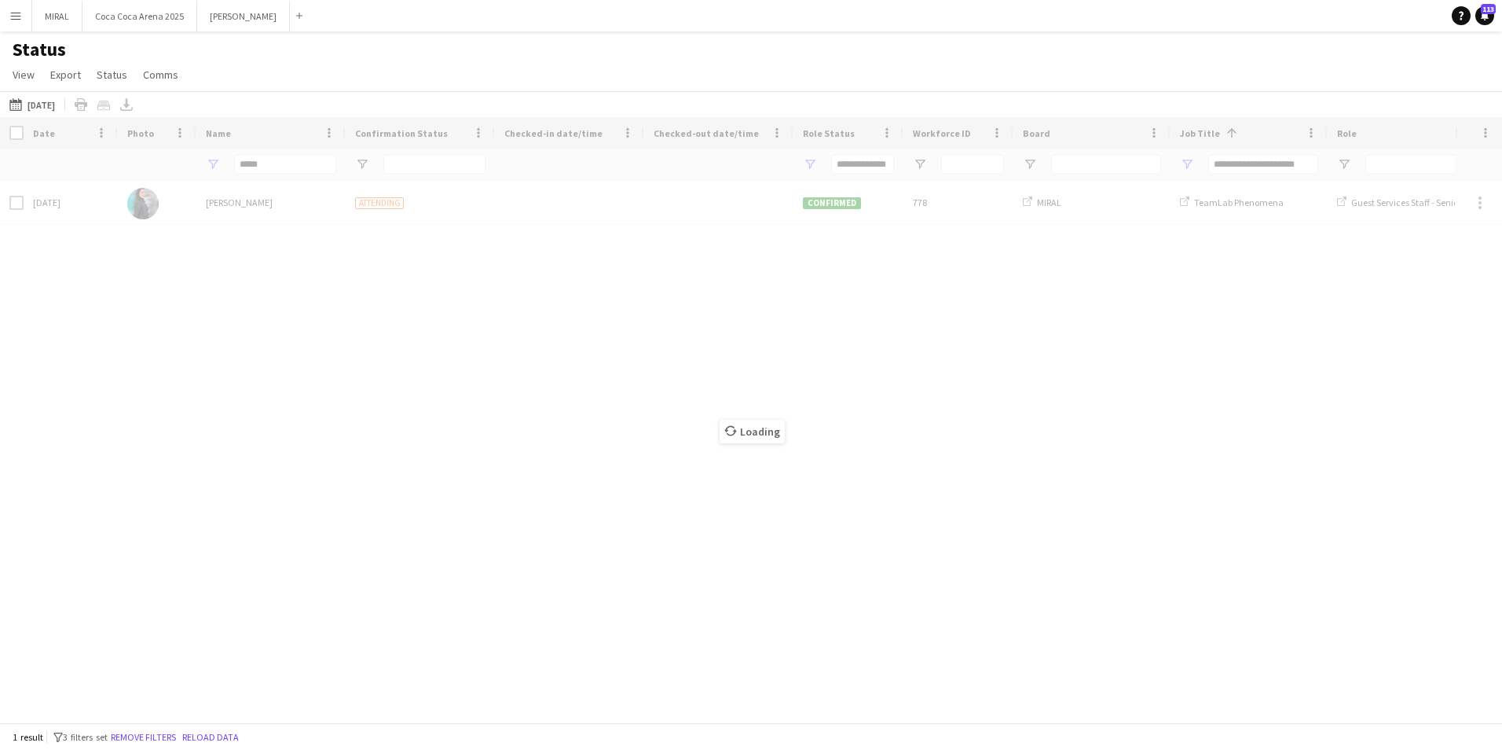
type input "***"
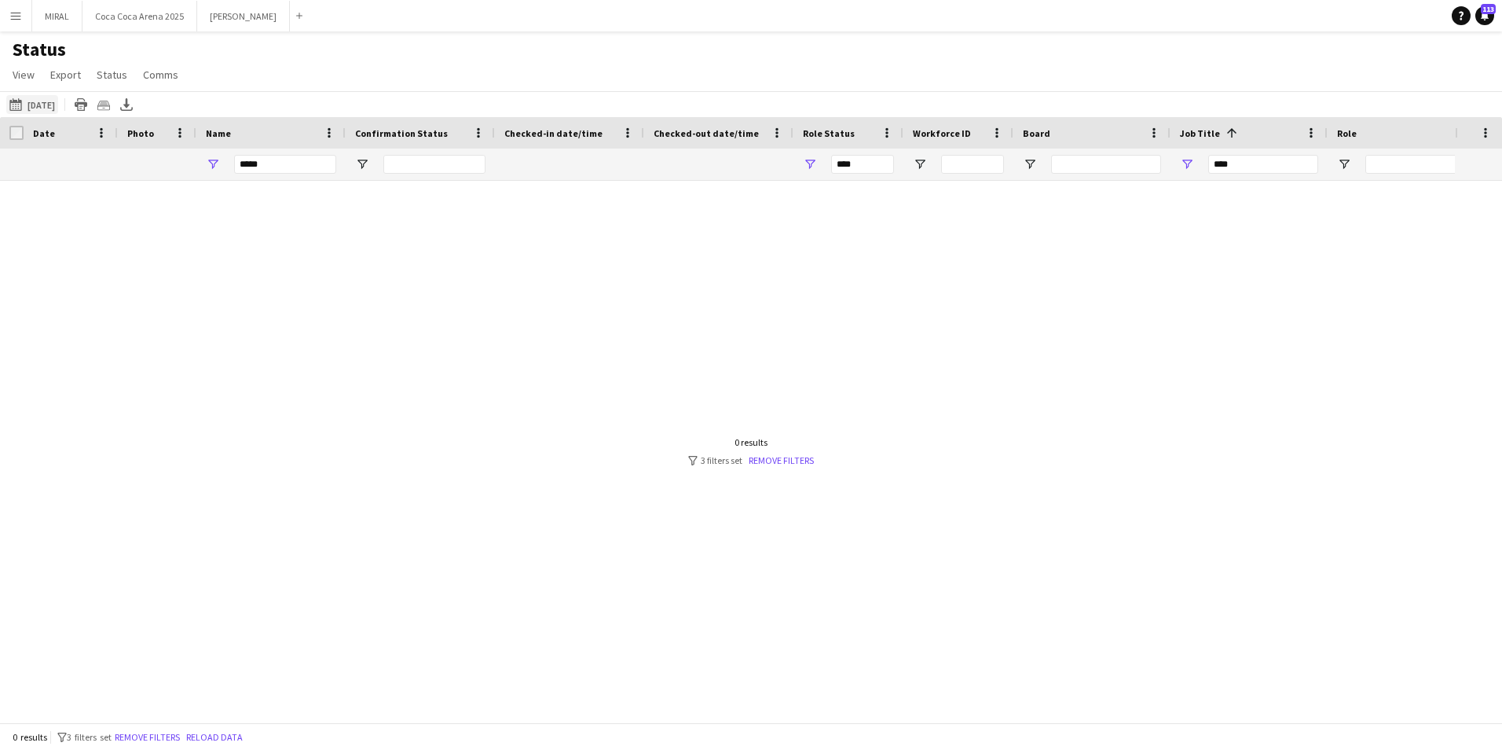
click at [50, 107] on button "[DATE] to [DATE] [DATE]" at bounding box center [32, 104] width 52 height 19
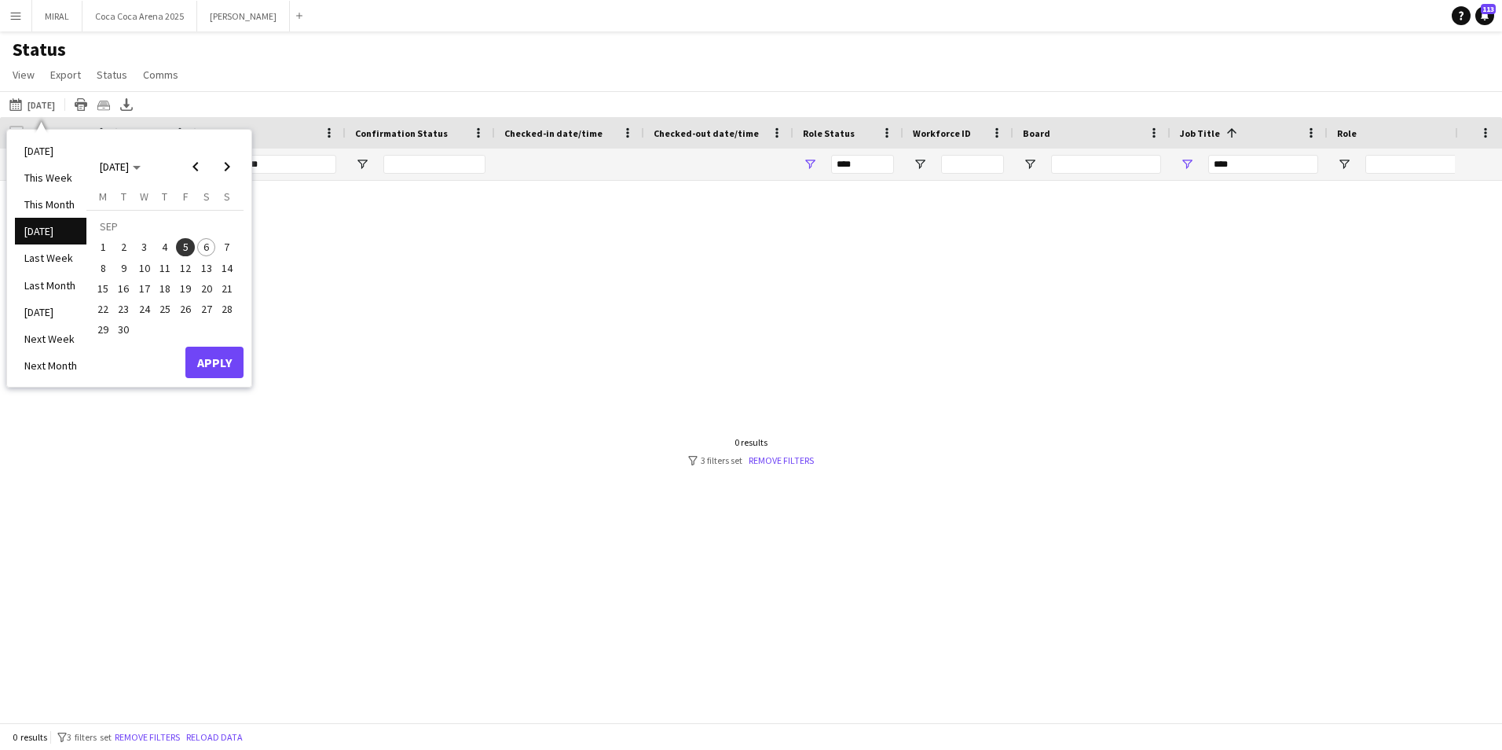
click at [203, 243] on span "6" at bounding box center [206, 247] width 19 height 19
click at [207, 365] on button "Apply" at bounding box center [214, 362] width 58 height 31
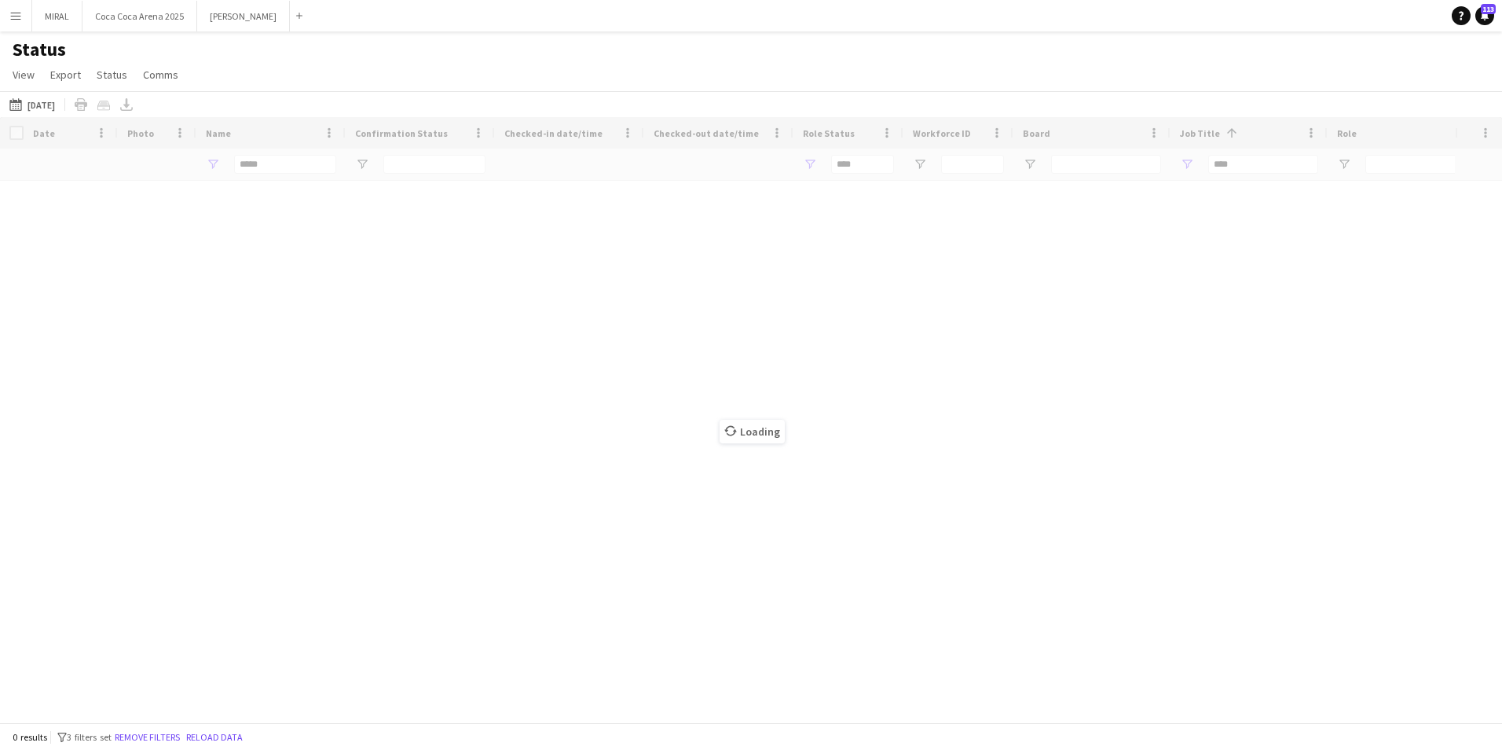
type input "**********"
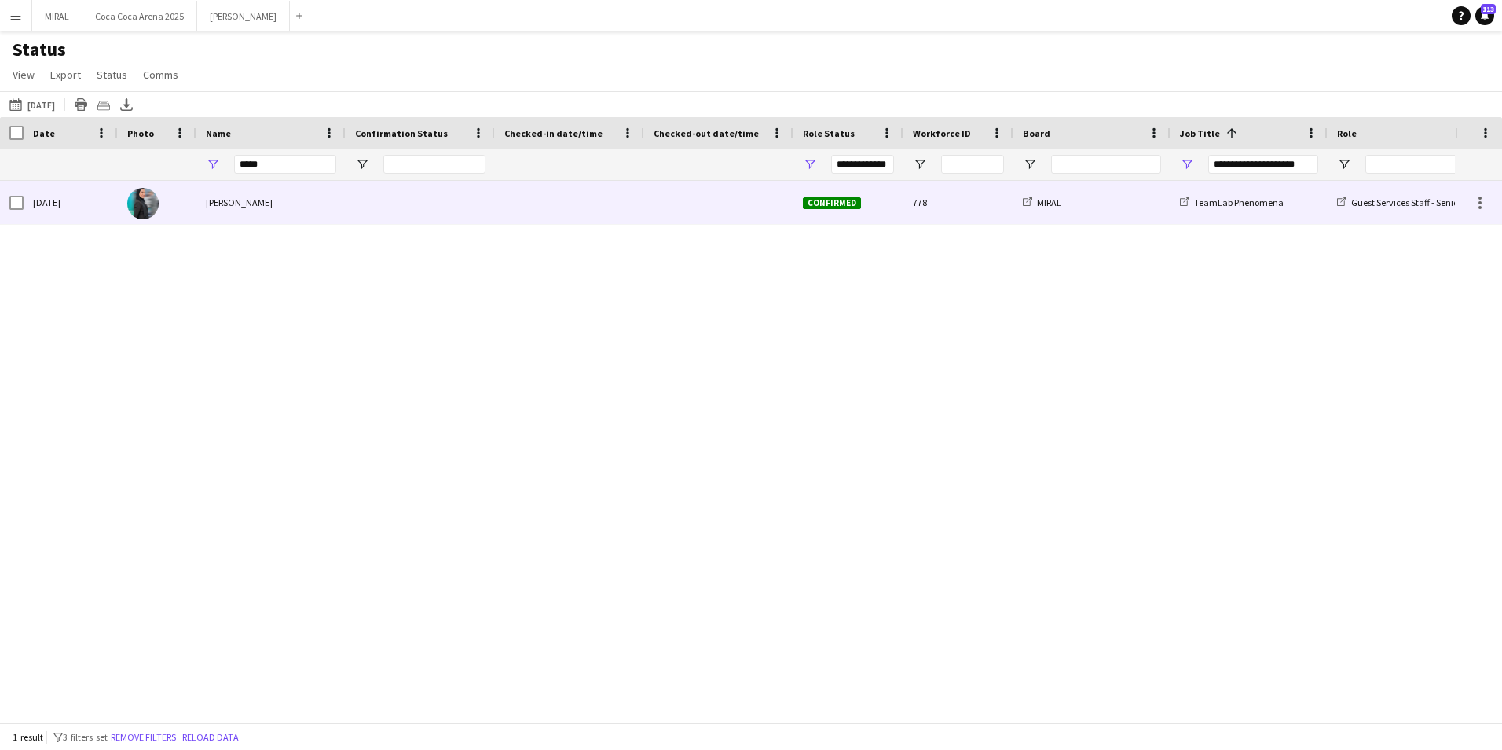
click at [482, 204] on div at bounding box center [420, 202] width 149 height 43
click at [543, 202] on div at bounding box center [569, 202] width 130 height 43
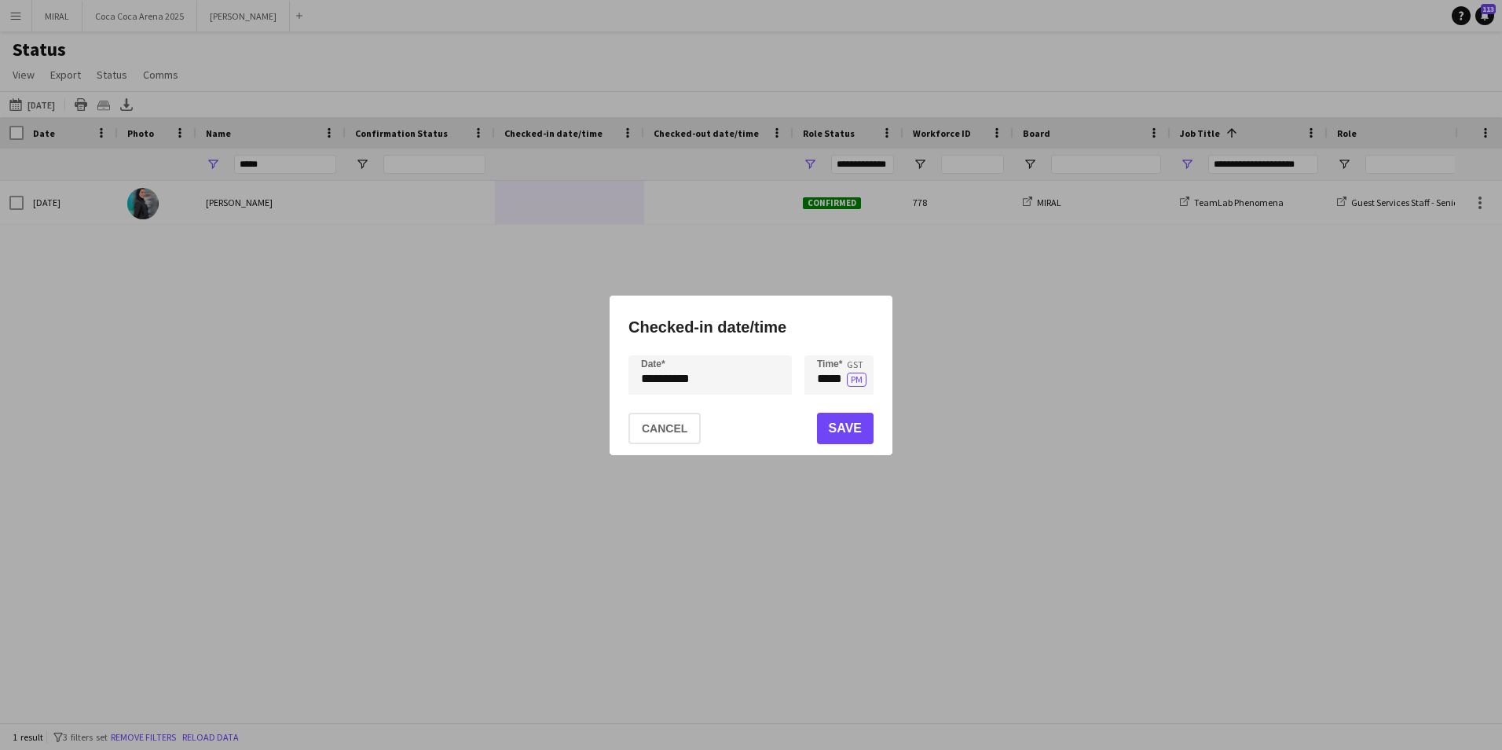
click at [746, 380] on div "**********" at bounding box center [751, 375] width 1502 height 750
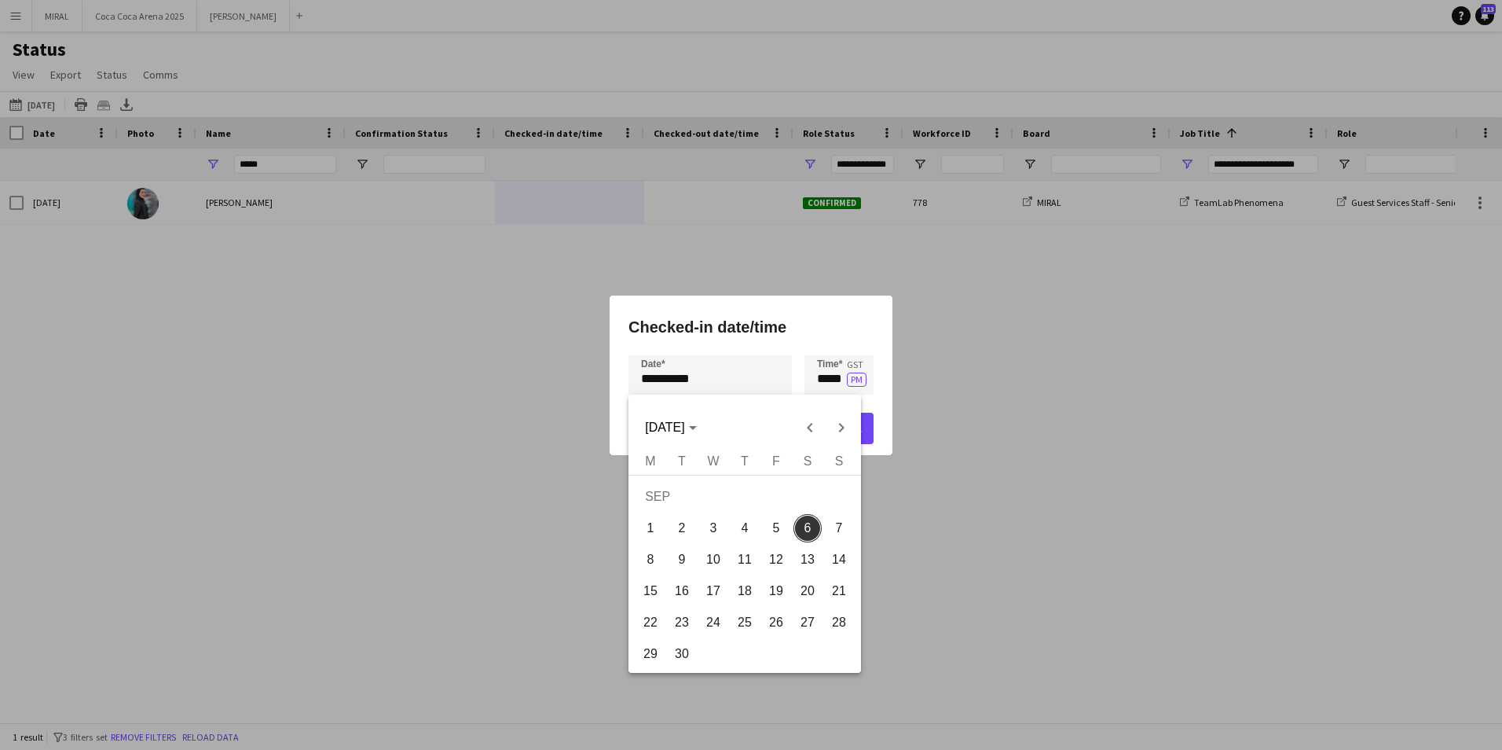
click at [818, 375] on div at bounding box center [751, 375] width 1502 height 750
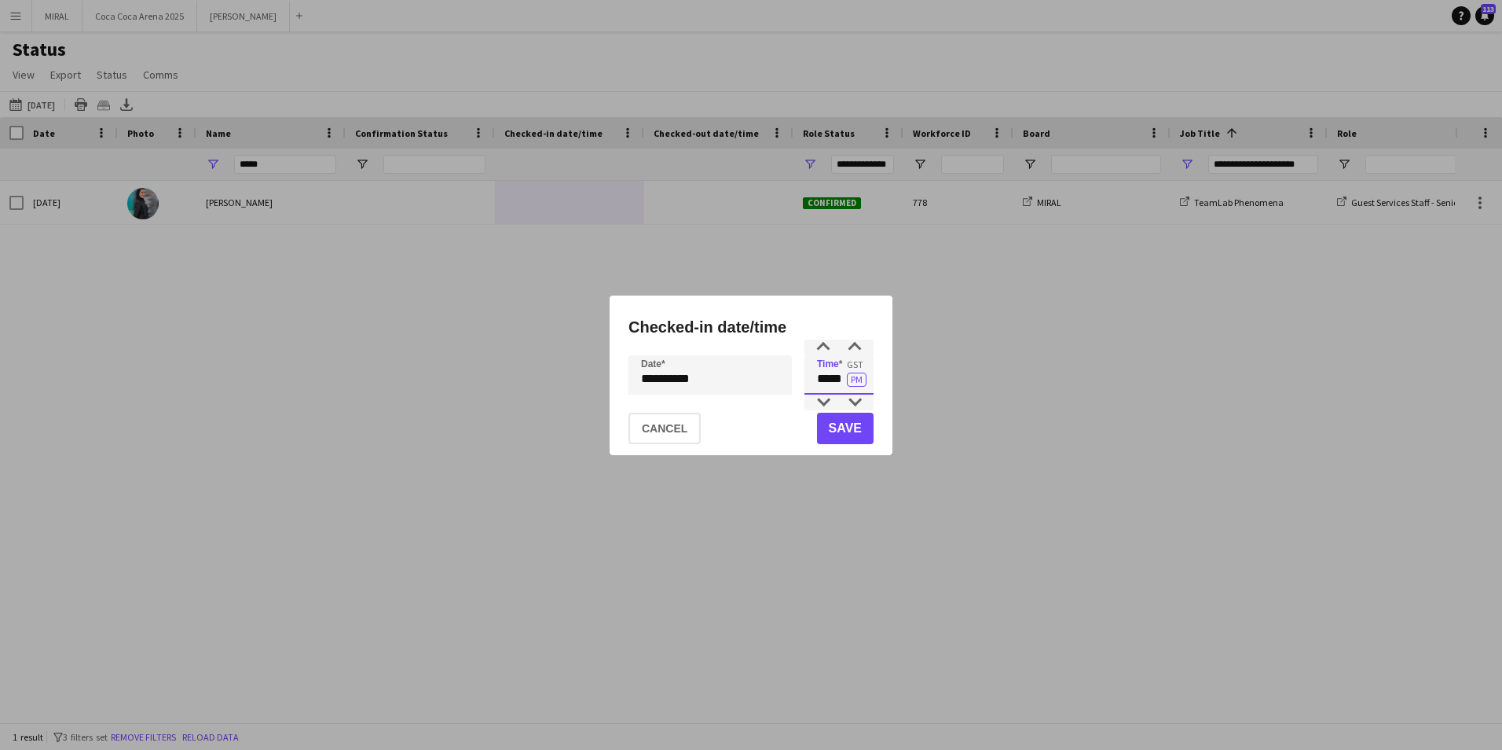
drag, startPoint x: 816, startPoint y: 379, endPoint x: 845, endPoint y: 377, distance: 29.9
click at [845, 377] on input "*****" at bounding box center [839, 374] width 69 height 39
type input "*****"
click at [856, 380] on button "PM" at bounding box center [857, 379] width 20 height 14
click at [856, 428] on button "Save" at bounding box center [845, 428] width 57 height 31
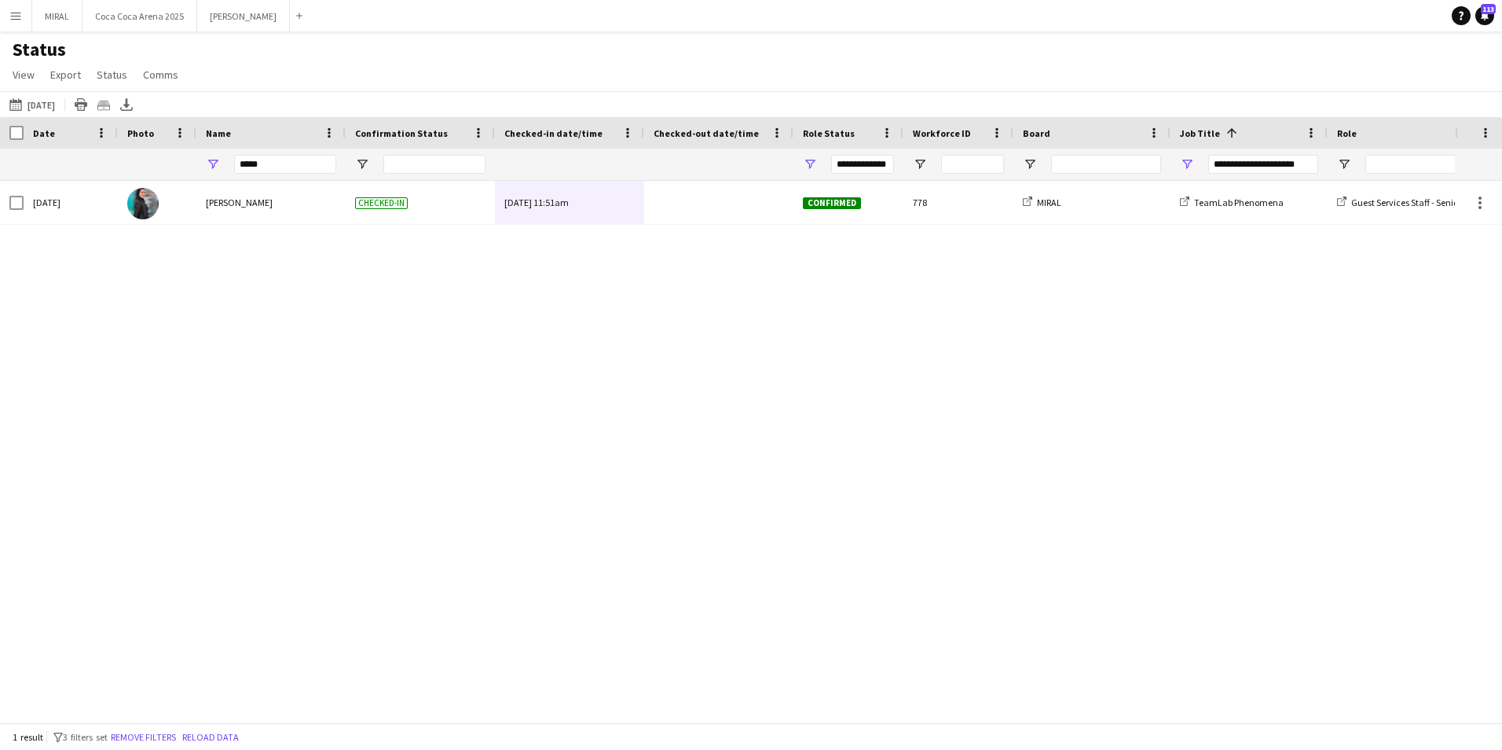
click at [708, 355] on div "[DATE] [PERSON_NAME] Checked-in [DATE] 11:51am Confirmed 778 MIRAL TeamLab Phen…" at bounding box center [727, 446] width 1455 height 530
drag, startPoint x: 311, startPoint y: 162, endPoint x: 183, endPoint y: 163, distance: 128.1
click at [184, 163] on div "*****" at bounding box center [1332, 164] width 2664 height 31
type input "**********"
